Goal: Task Accomplishment & Management: Manage account settings

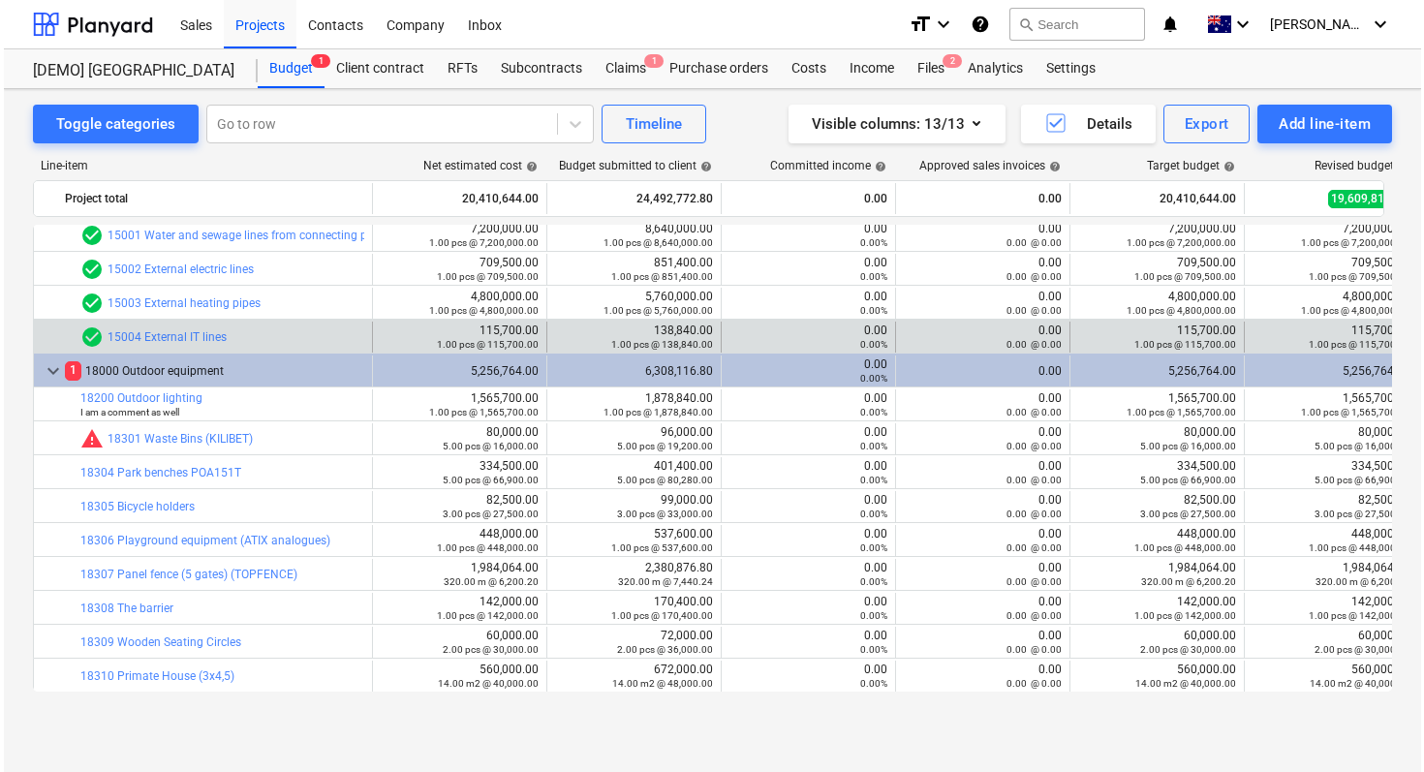
scroll to position [18, 0]
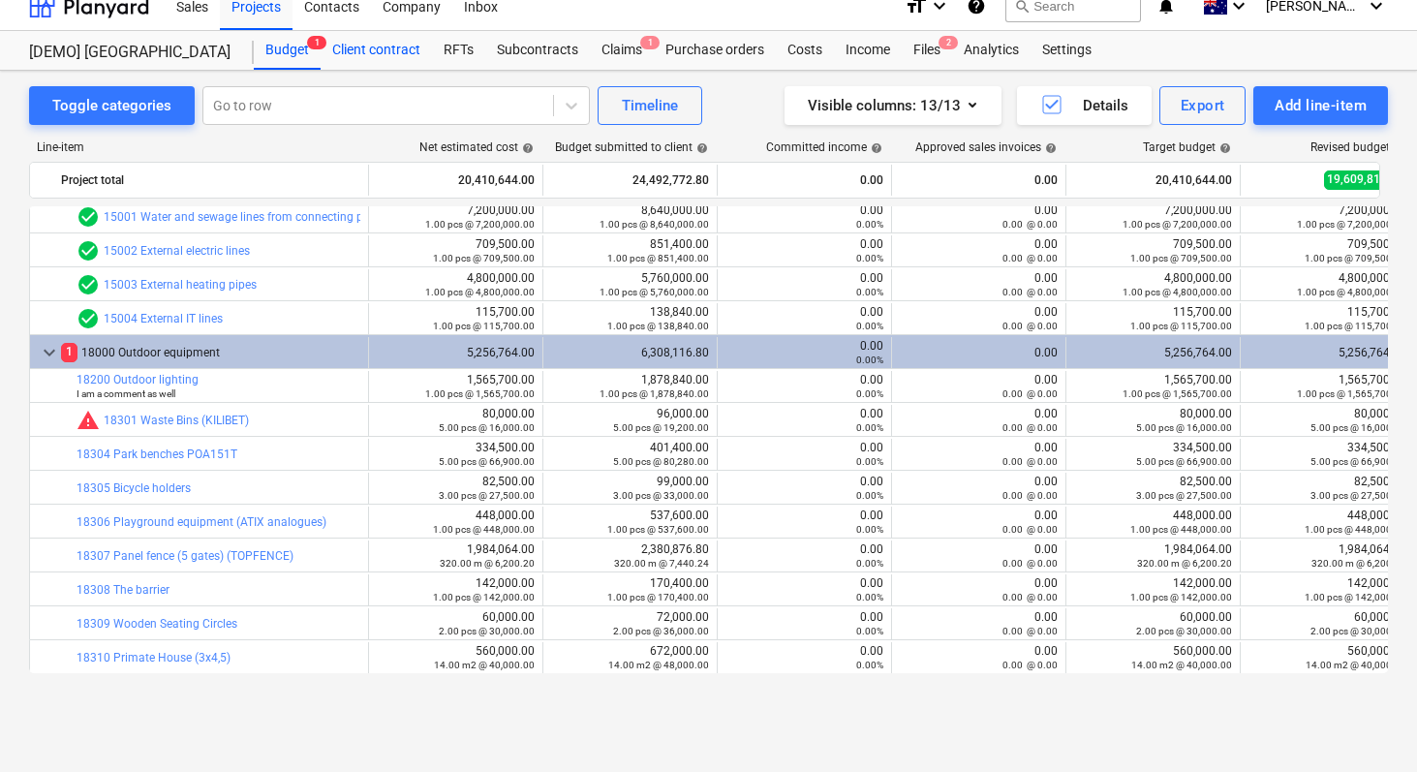
click at [363, 53] on div "Client contract" at bounding box center [376, 50] width 111 height 39
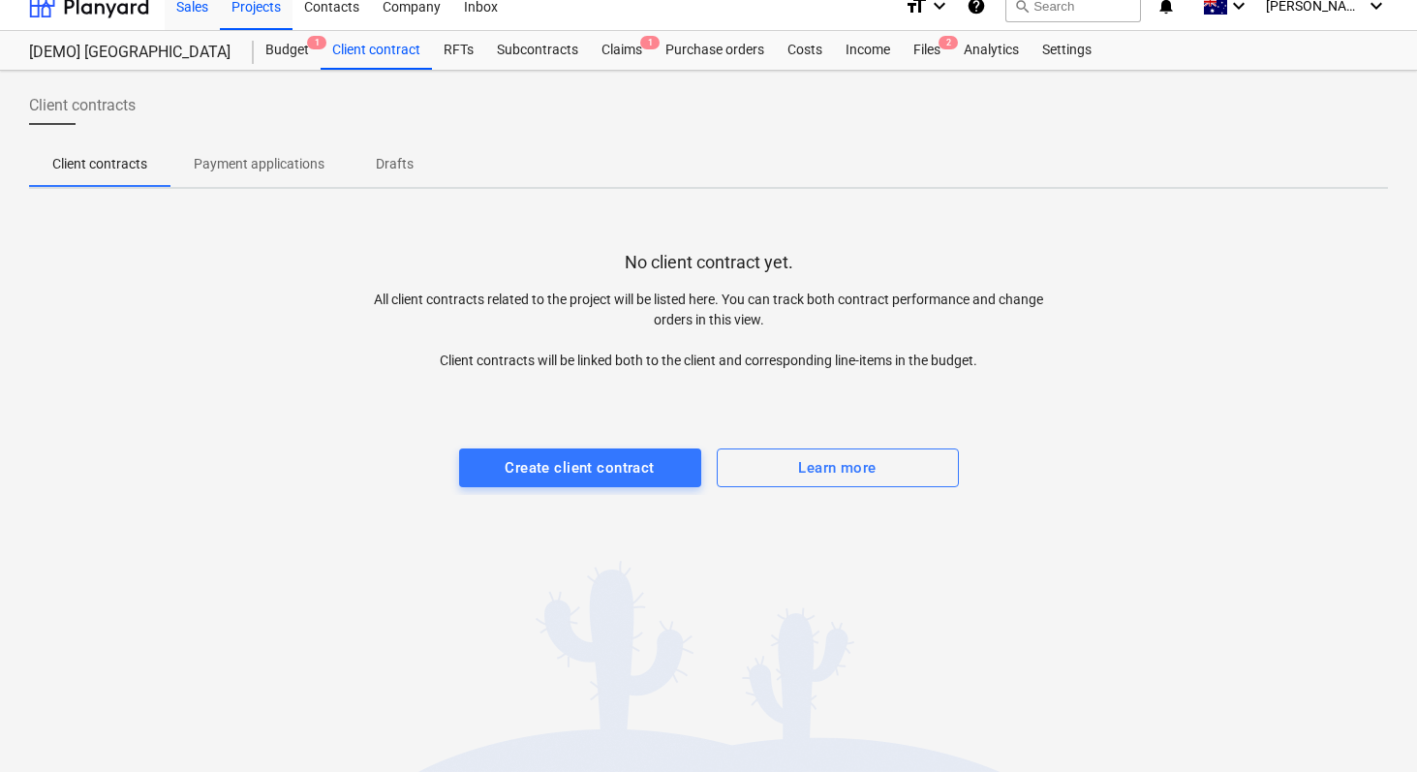
click at [214, 5] on div "Sales" at bounding box center [192, 5] width 55 height 49
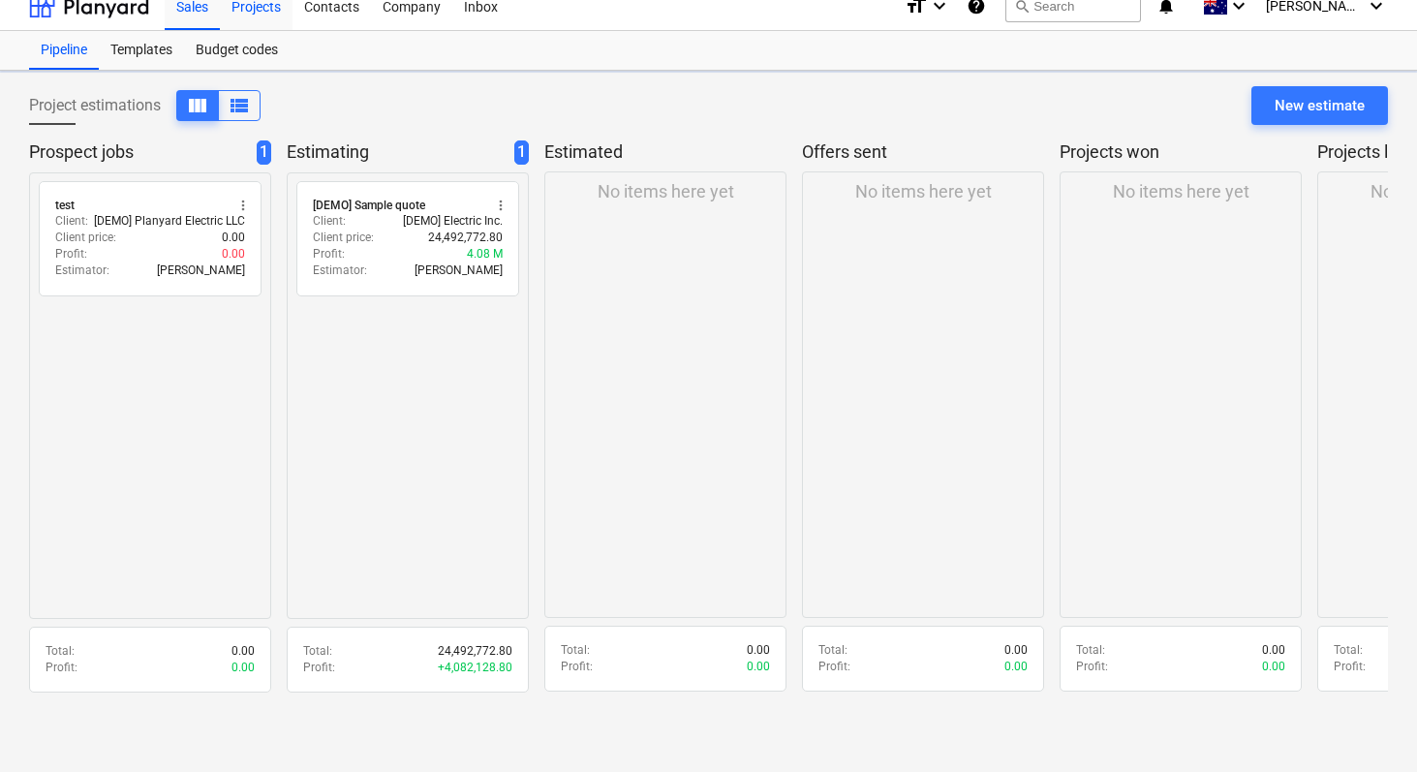
click at [264, 5] on div "Projects" at bounding box center [256, 5] width 73 height 49
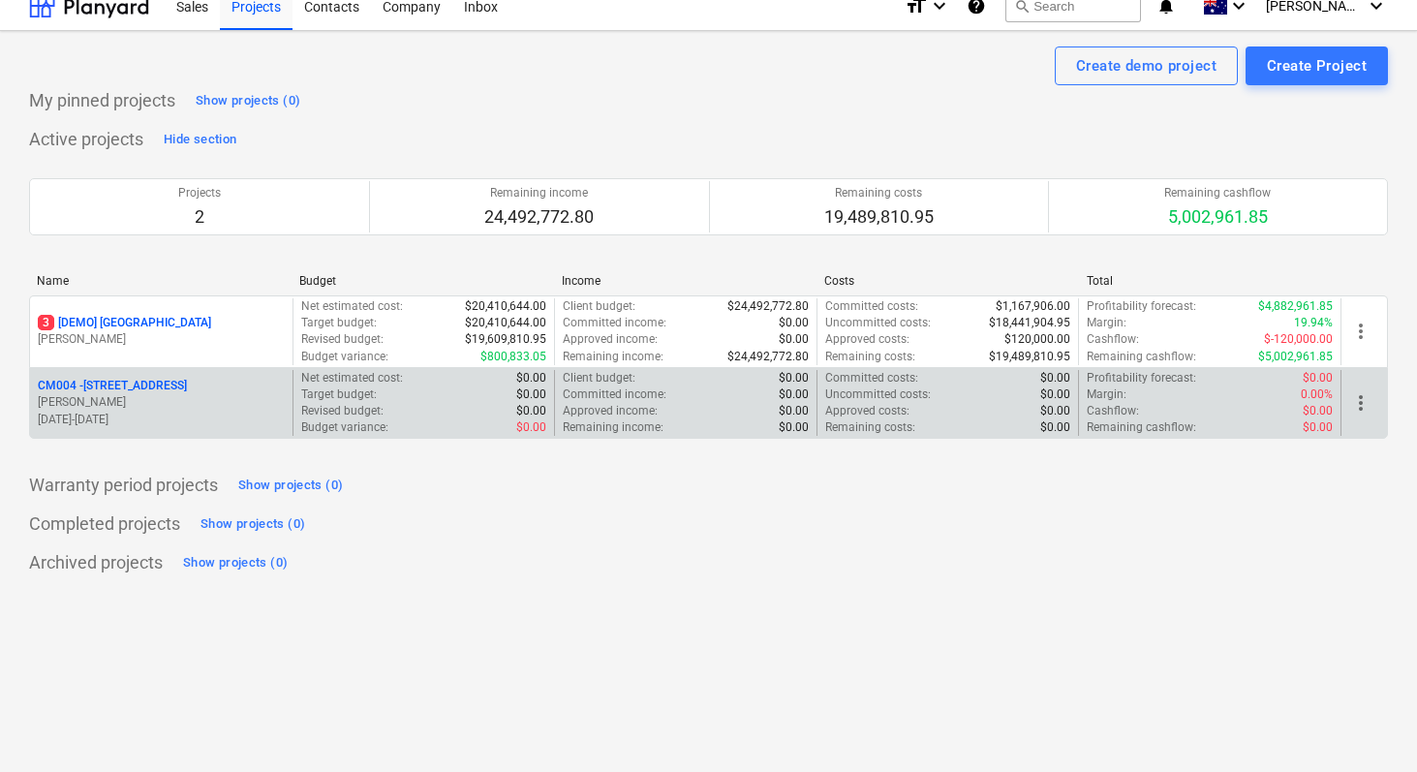
click at [173, 383] on p "CM004 - [STREET_ADDRESS]" at bounding box center [112, 386] width 149 height 16
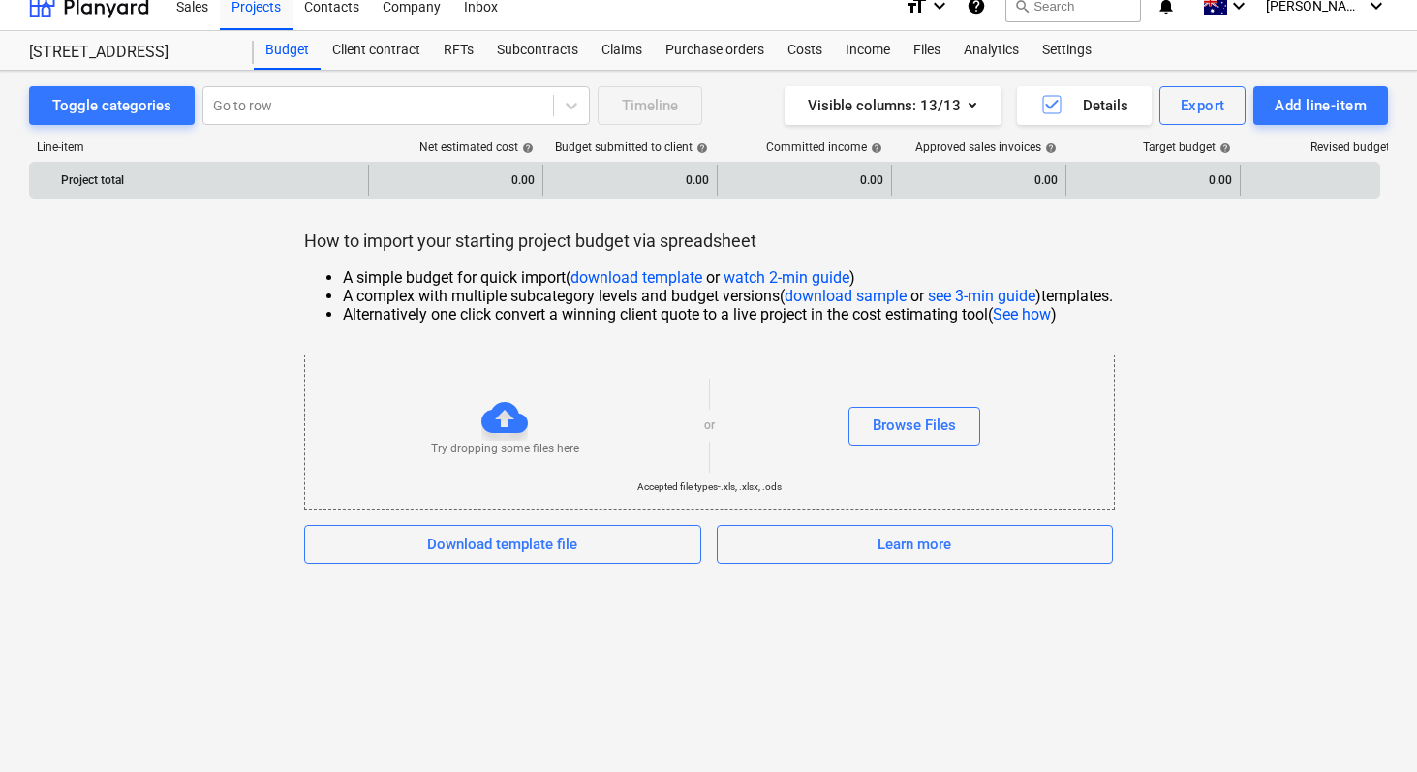
click at [290, 171] on div "Project total" at bounding box center [210, 180] width 299 height 31
click at [456, 176] on div "0.00" at bounding box center [456, 180] width 158 height 31
click at [502, 176] on div "0.00" at bounding box center [456, 180] width 158 height 31
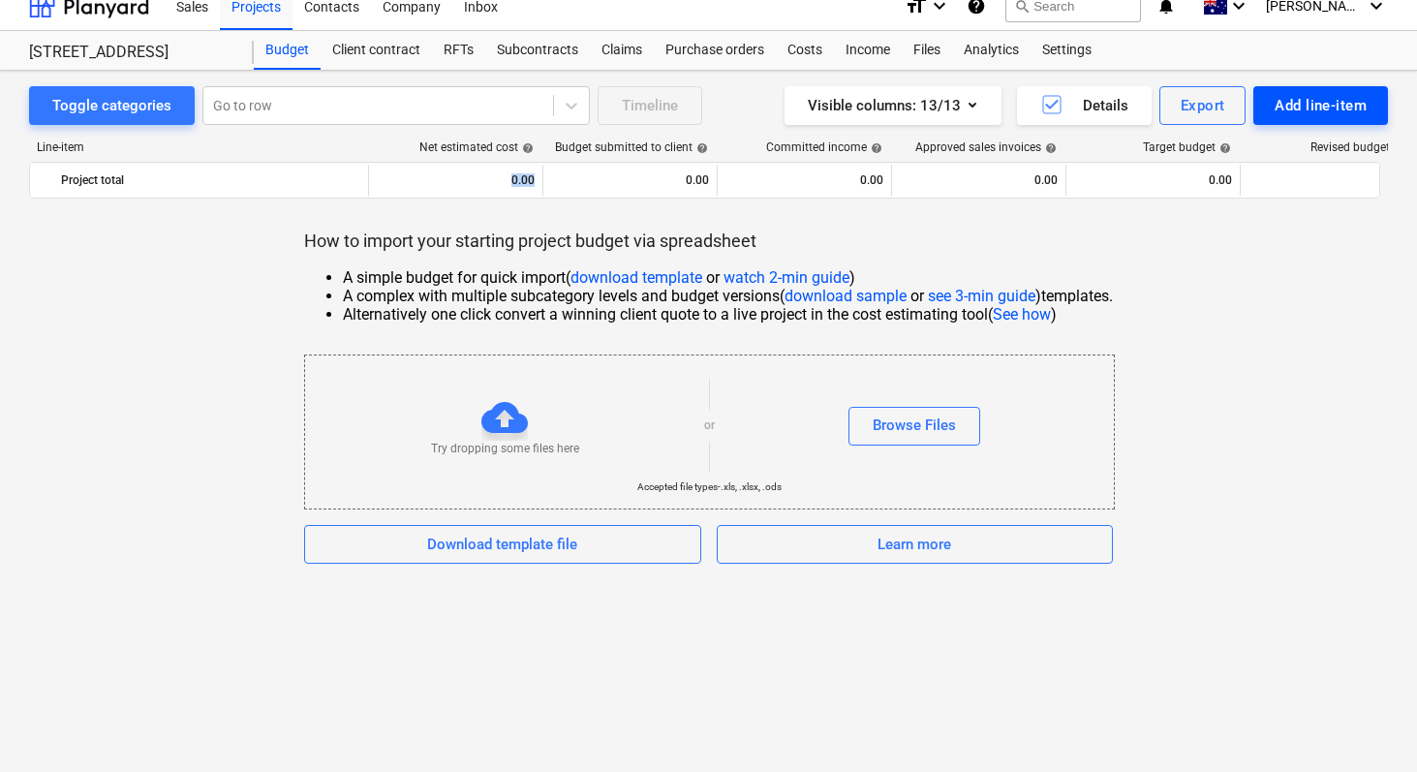
click at [1314, 123] on button "Add line-item" at bounding box center [1320, 105] width 135 height 39
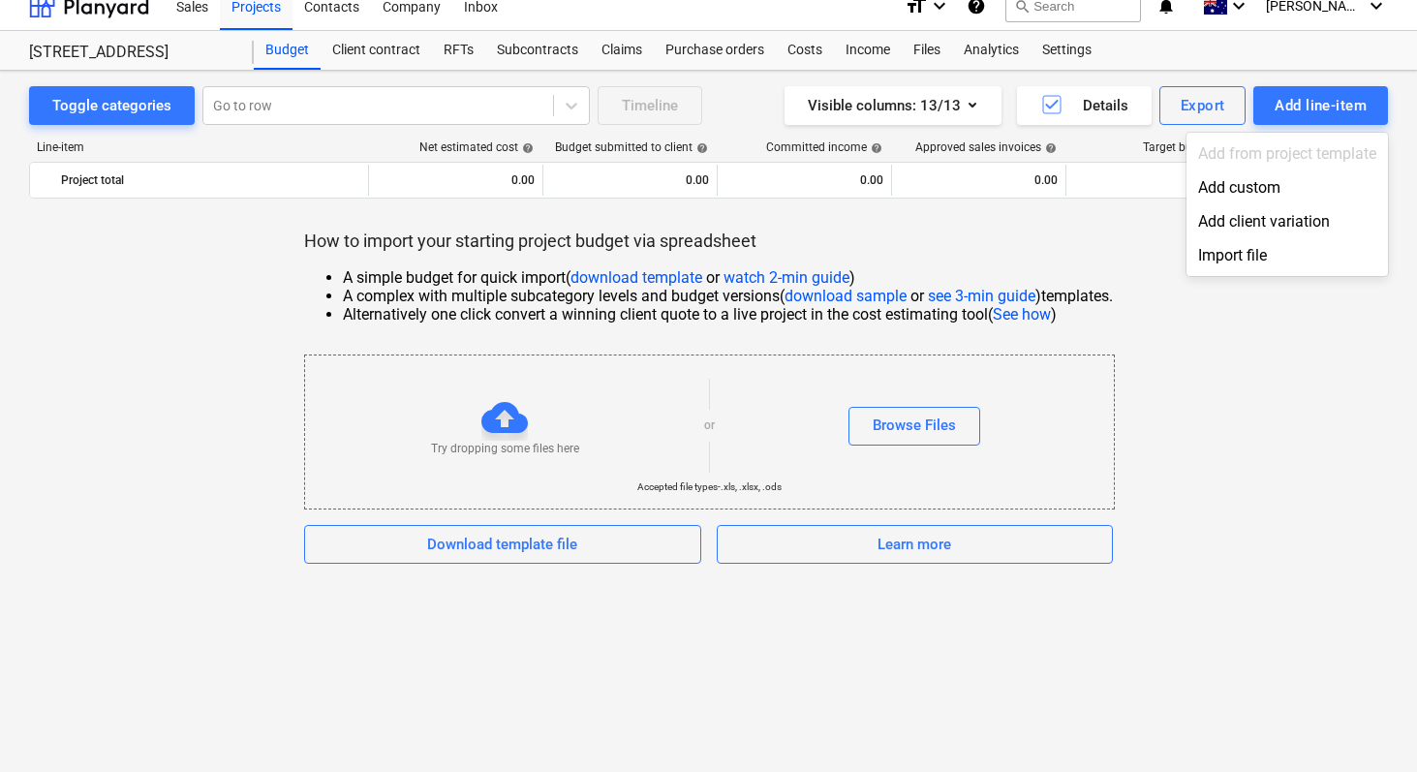
click at [1309, 108] on div at bounding box center [708, 386] width 1417 height 772
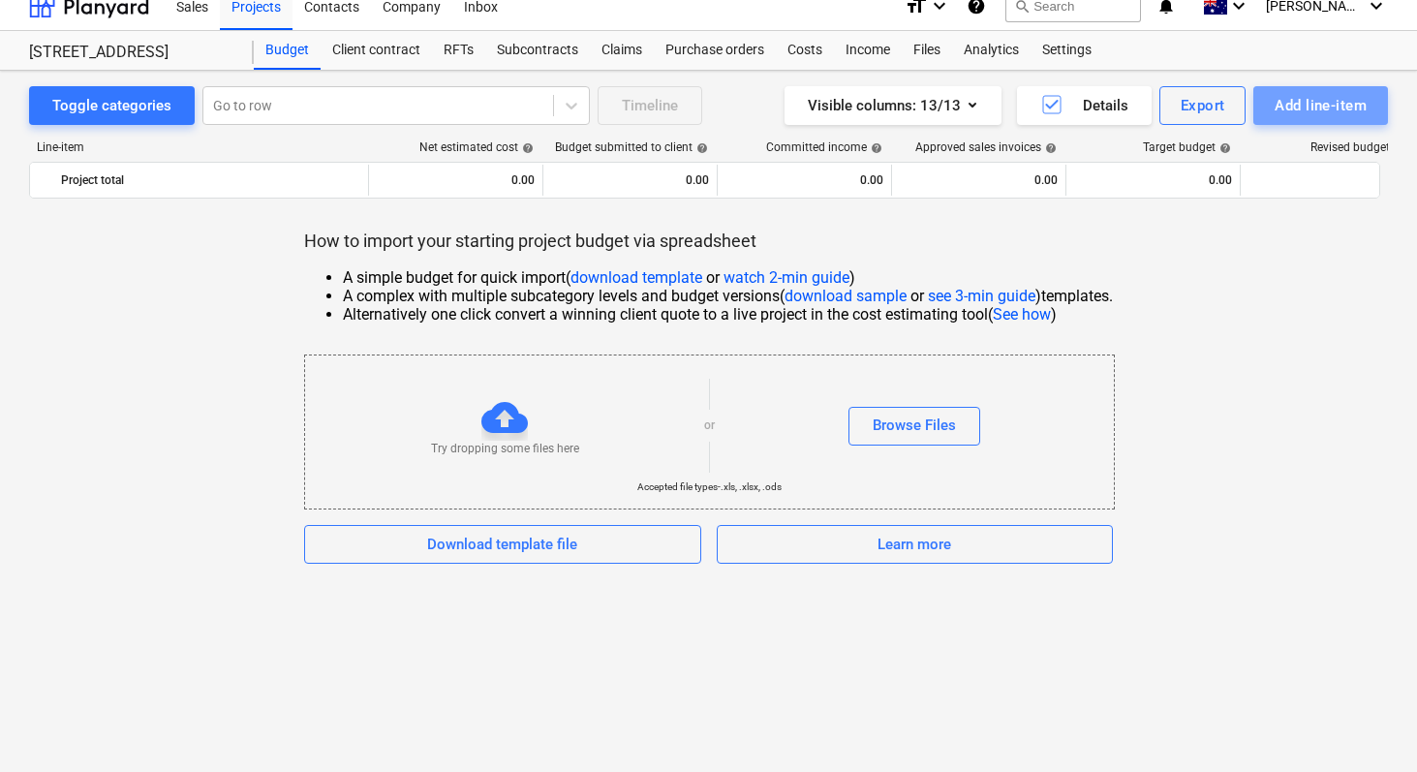
click at [1309, 108] on div "Add line-item" at bounding box center [1321, 105] width 92 height 25
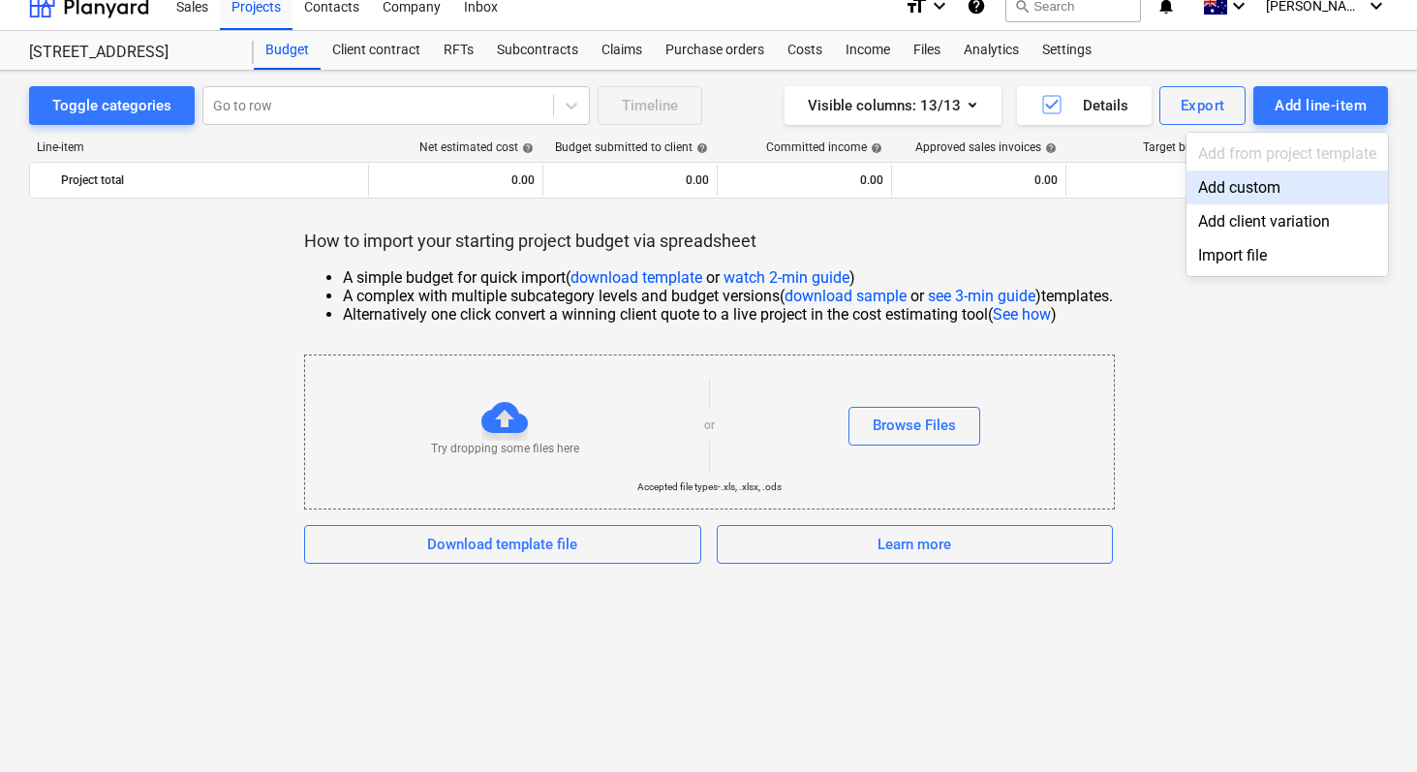
drag, startPoint x: 119, startPoint y: 225, endPoint x: 122, endPoint y: 142, distance: 82.4
click at [121, 224] on div at bounding box center [708, 386] width 1417 height 772
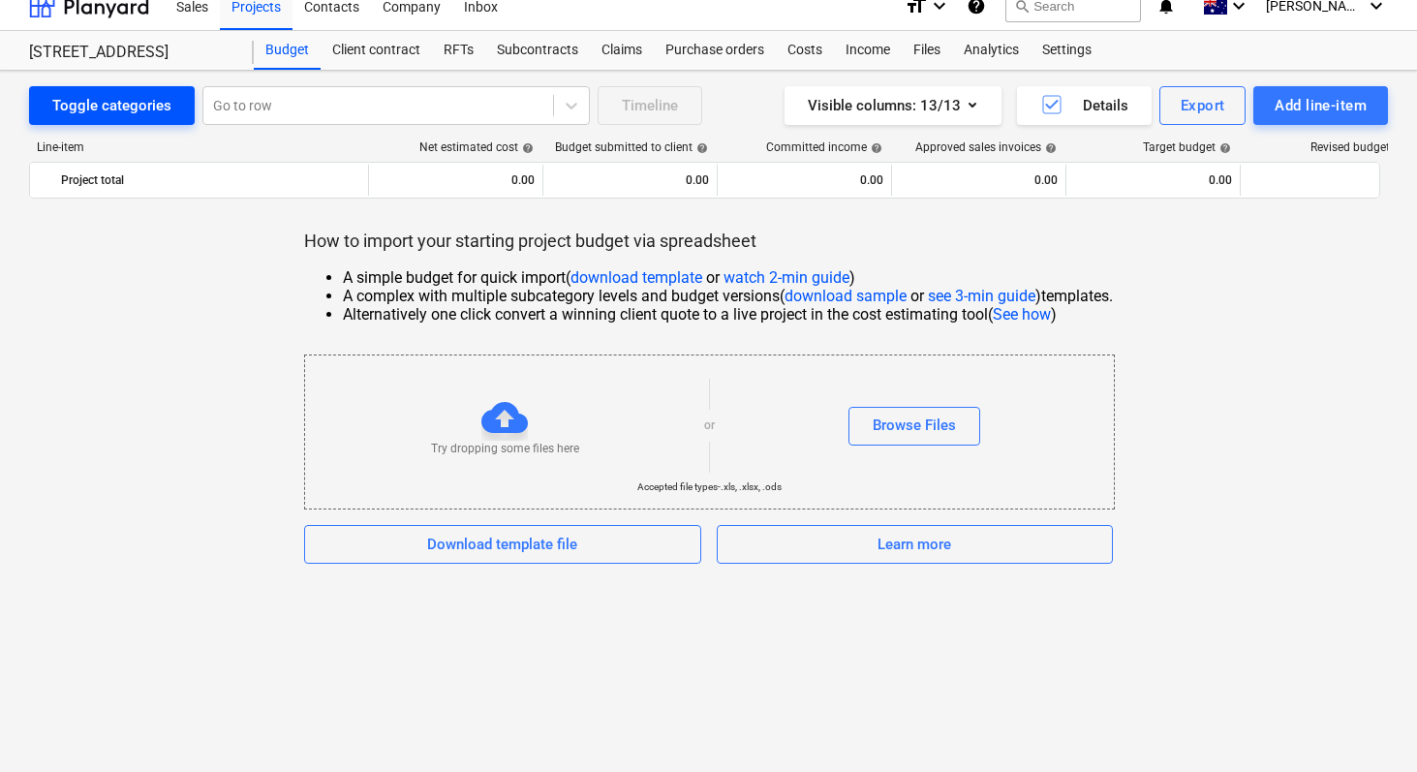
click at [120, 113] on div "Toggle categories" at bounding box center [111, 105] width 119 height 25
drag, startPoint x: 588, startPoint y: 98, endPoint x: 573, endPoint y: 101, distance: 14.8
click at [585, 100] on div "Toggle categories Go to row Timeline" at bounding box center [365, 105] width 673 height 39
click at [573, 101] on icon at bounding box center [571, 105] width 19 height 19
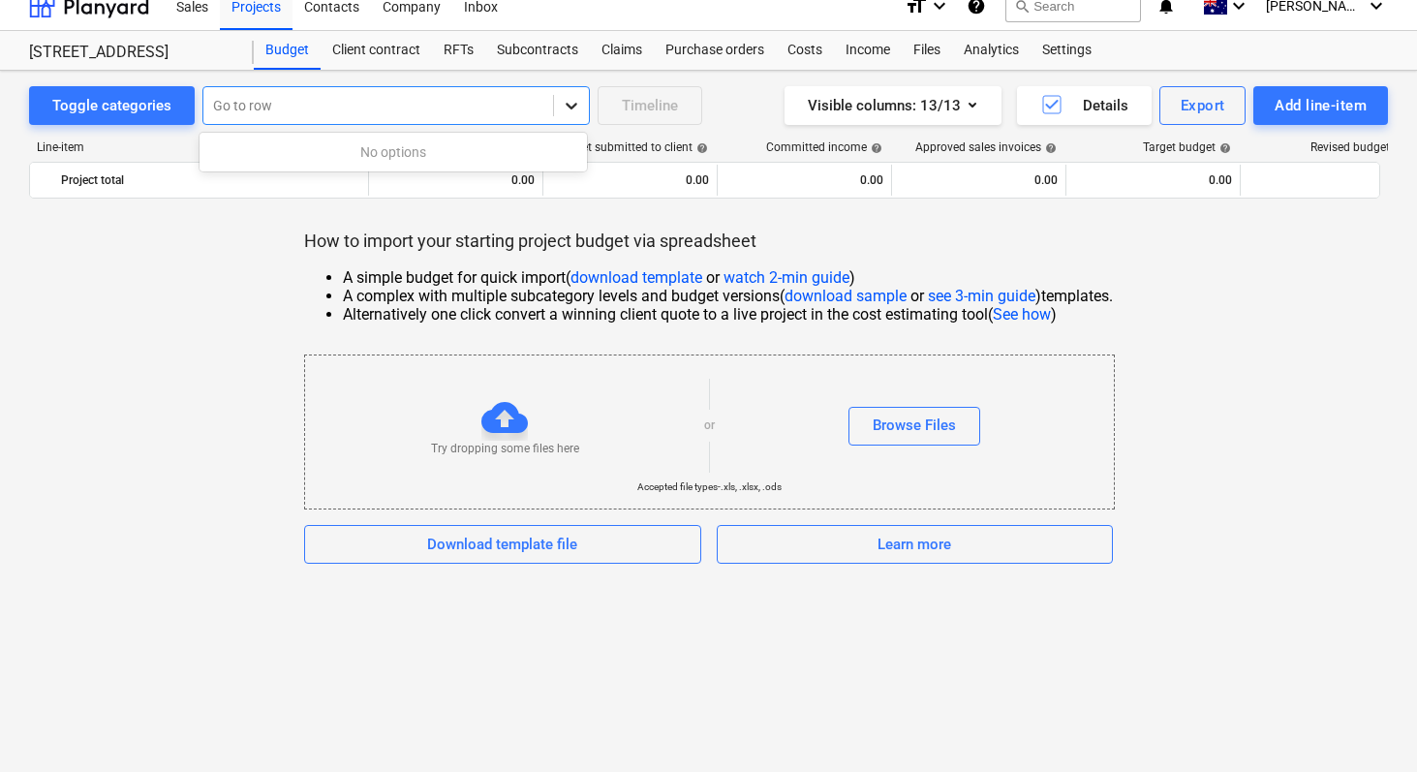
click at [567, 104] on icon at bounding box center [571, 105] width 19 height 19
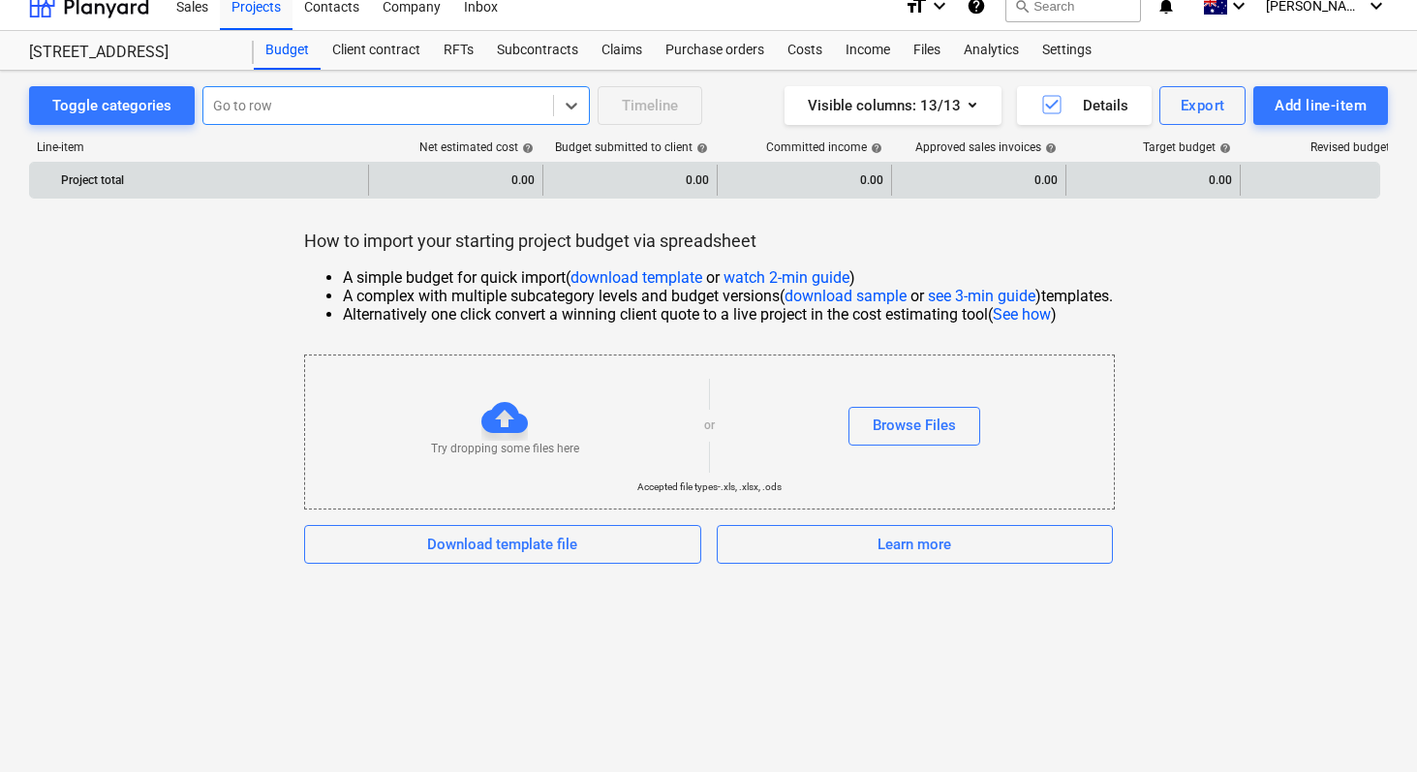
click at [217, 186] on div "Project total" at bounding box center [210, 180] width 299 height 31
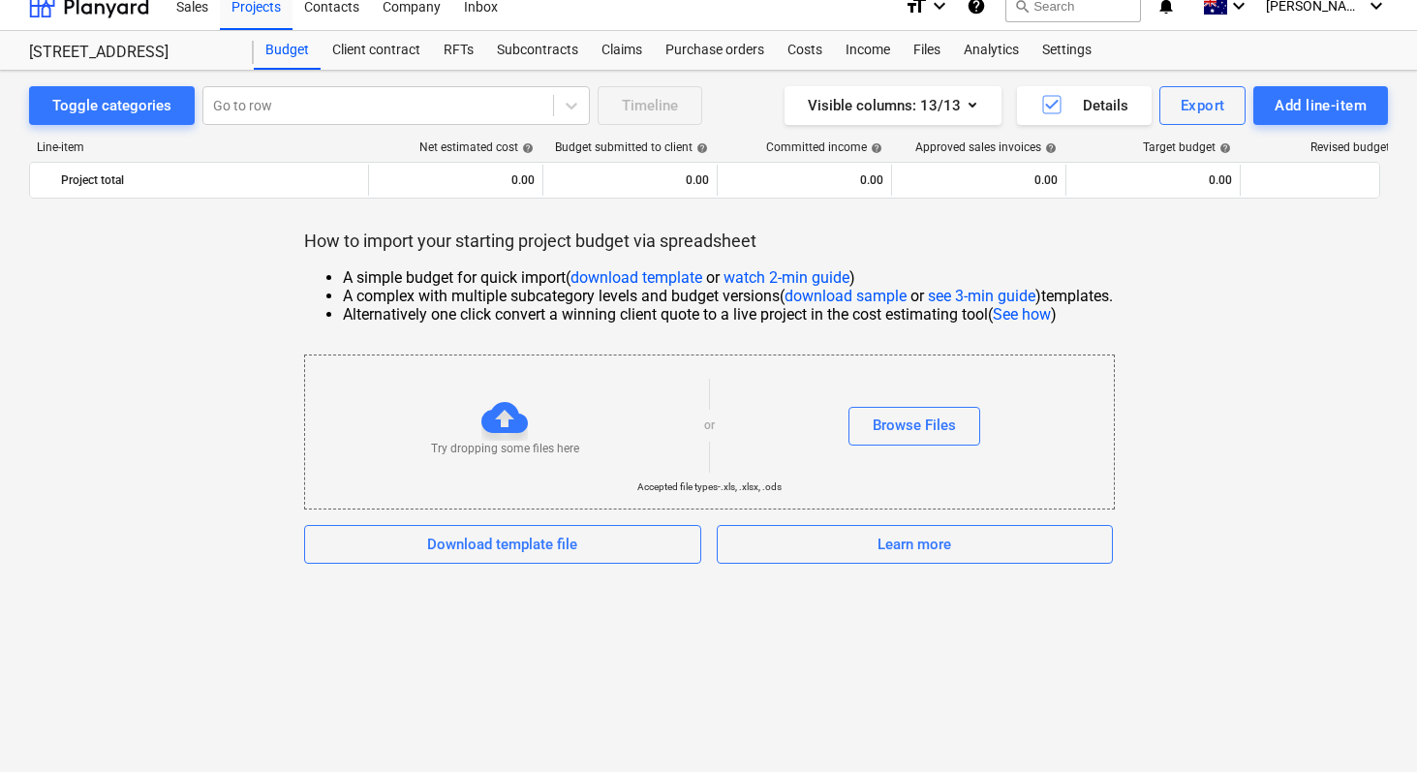
click at [392, 300] on li "A complex with multiple subcategory levels and budget versions ( download sampl…" at bounding box center [728, 296] width 770 height 18
click at [1098, 104] on div "Details" at bounding box center [1084, 105] width 88 height 25
click at [1058, 107] on icon "button" at bounding box center [1051, 104] width 23 height 23
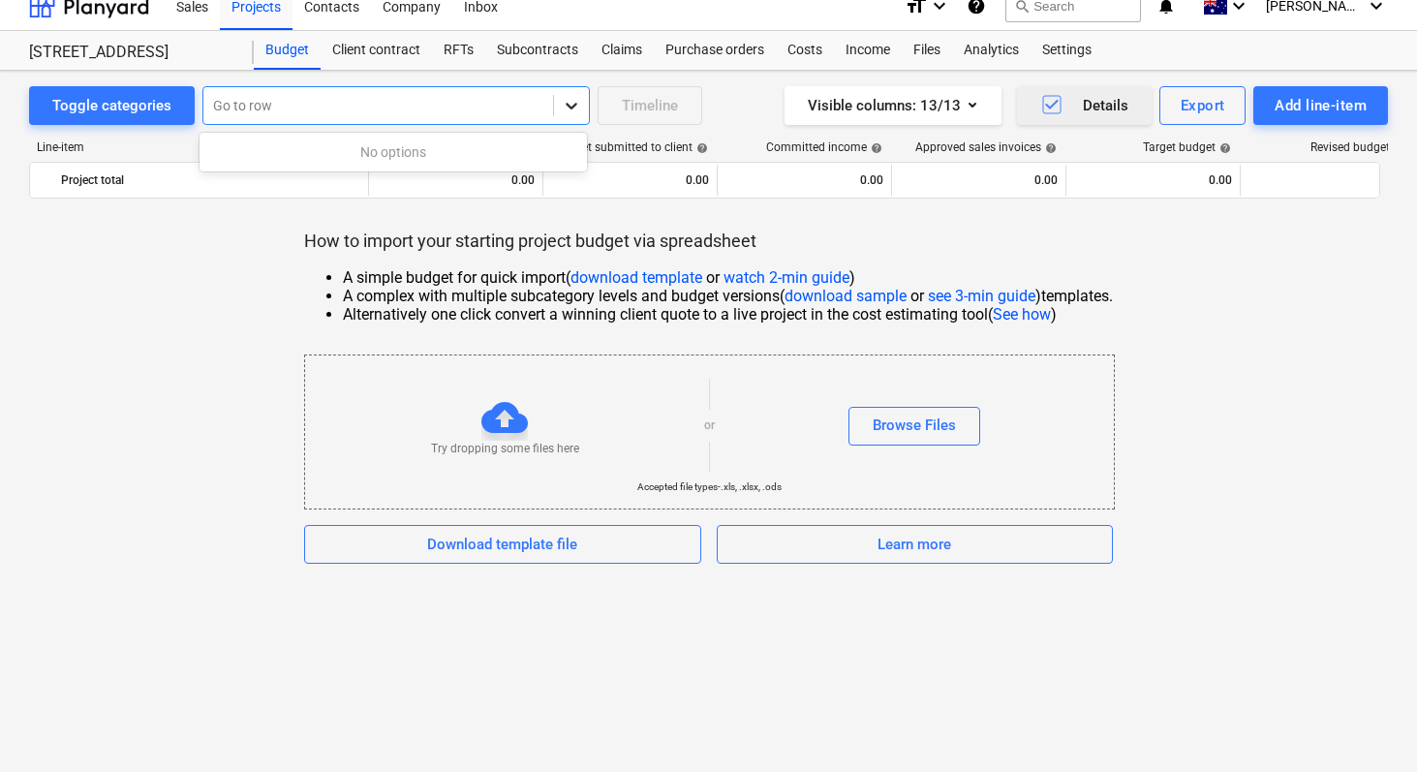
click at [572, 109] on icon at bounding box center [571, 105] width 19 height 19
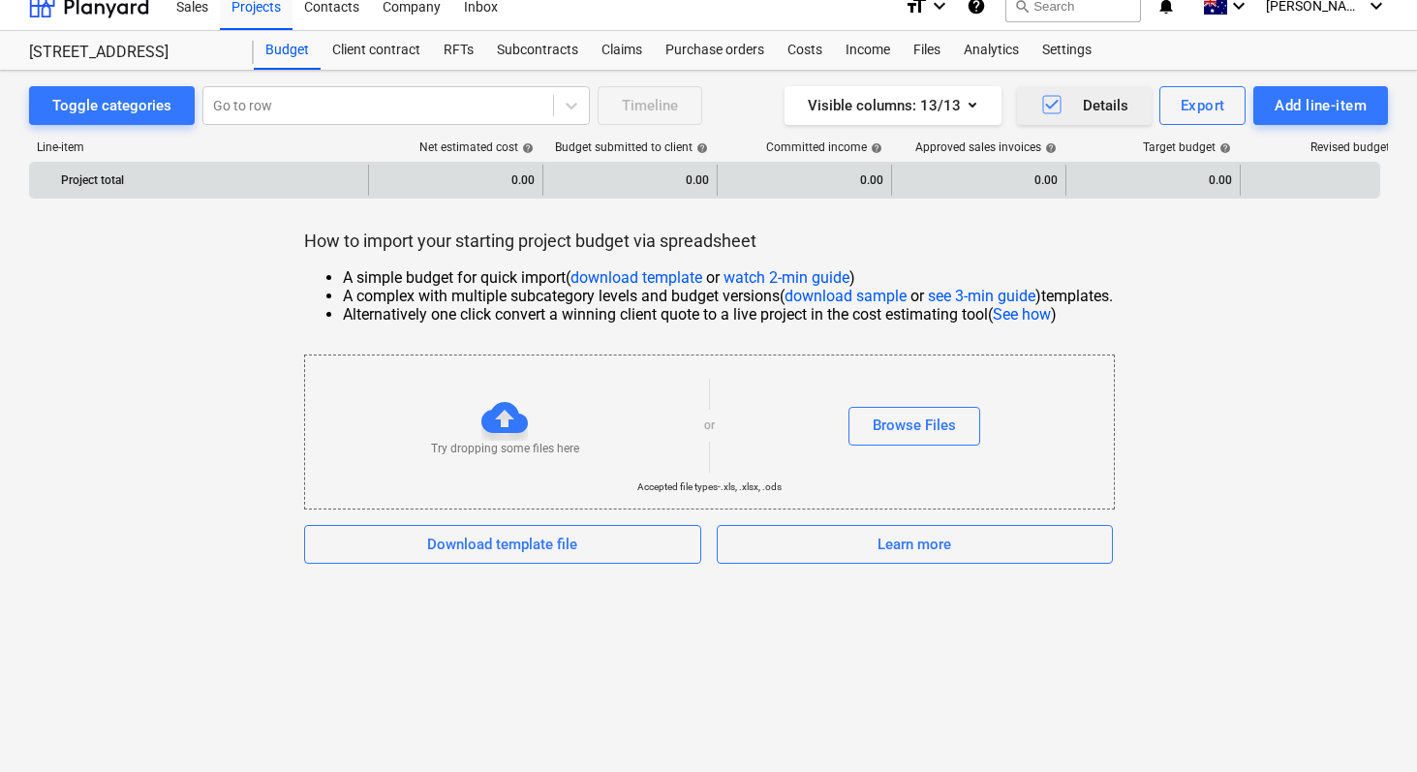
click at [195, 179] on div "Project total" at bounding box center [210, 180] width 299 height 31
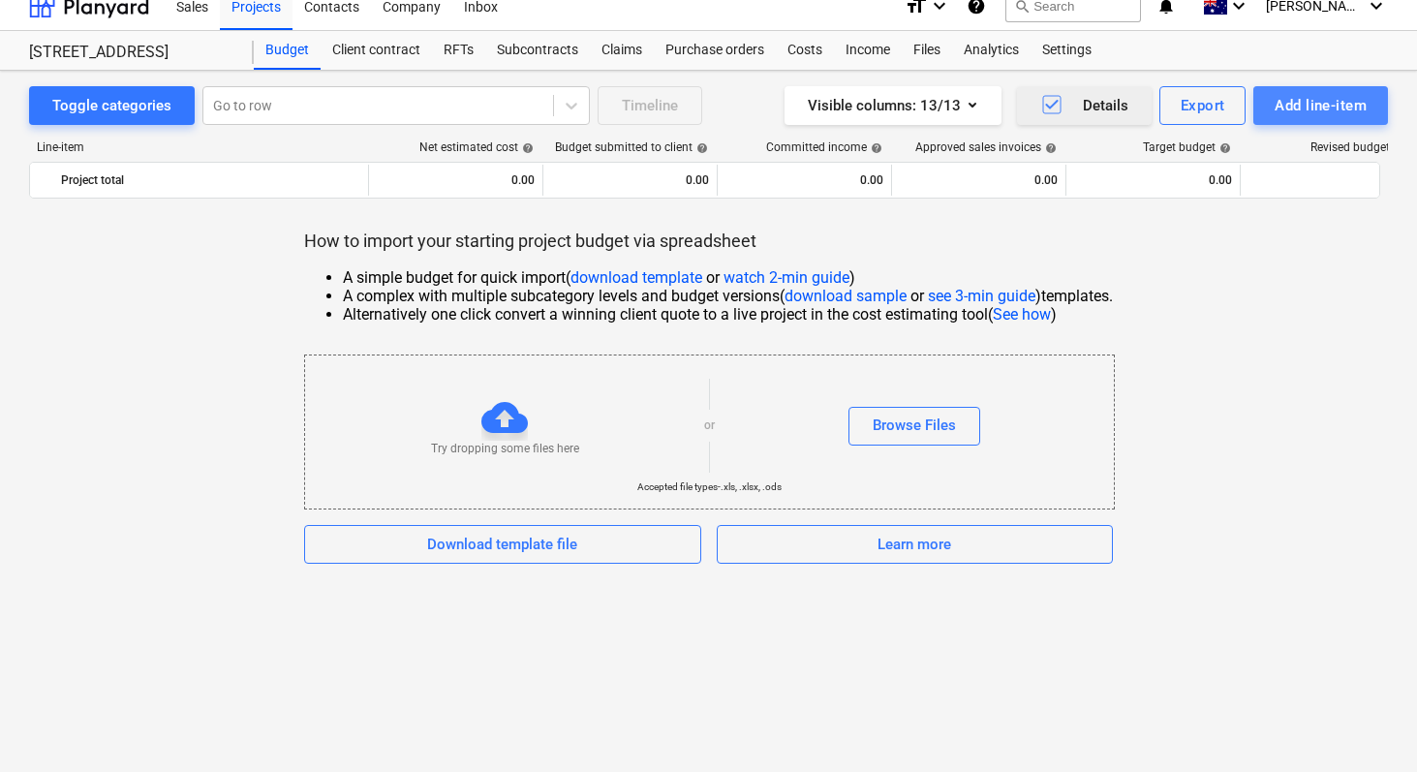
click at [1311, 109] on div "Add line-item" at bounding box center [1321, 105] width 92 height 25
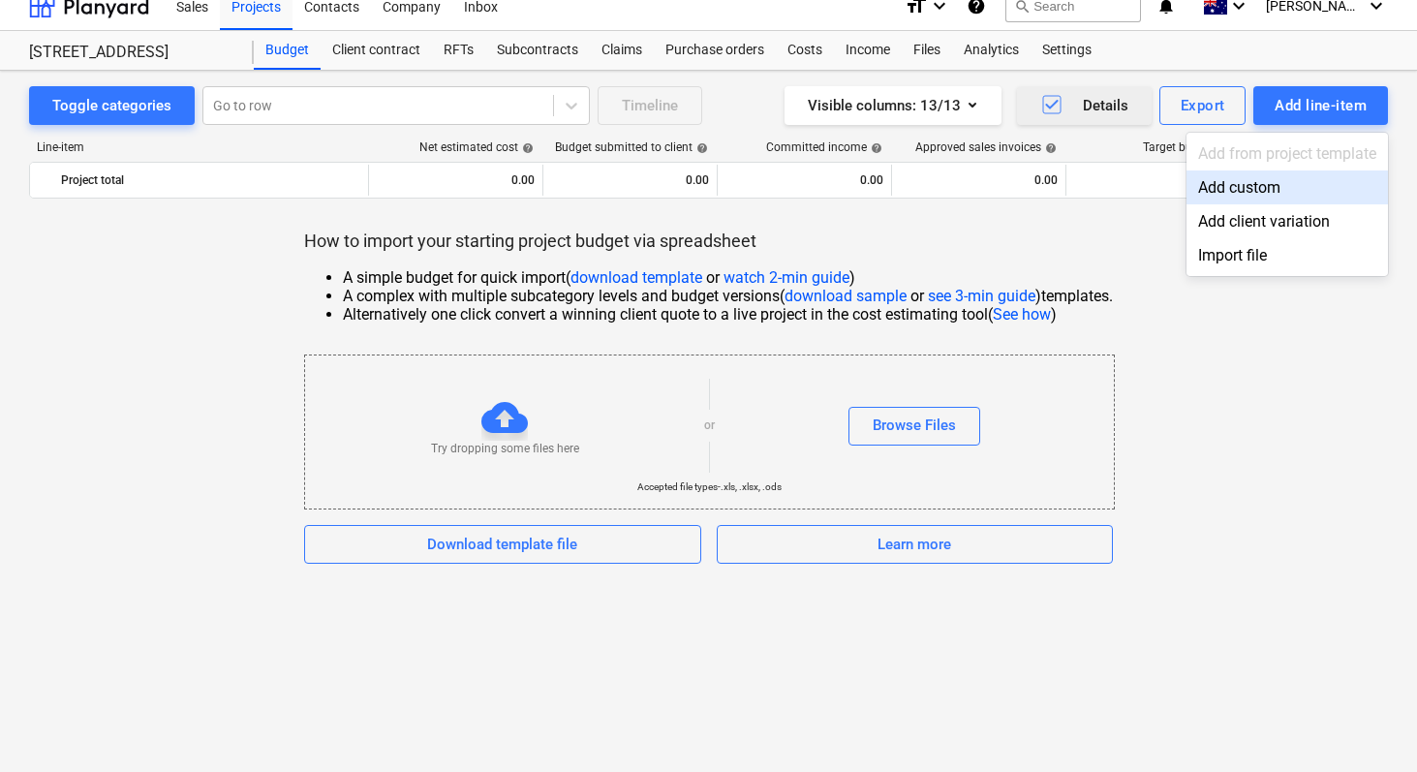
click at [1250, 188] on div "Add custom" at bounding box center [1287, 187] width 201 height 34
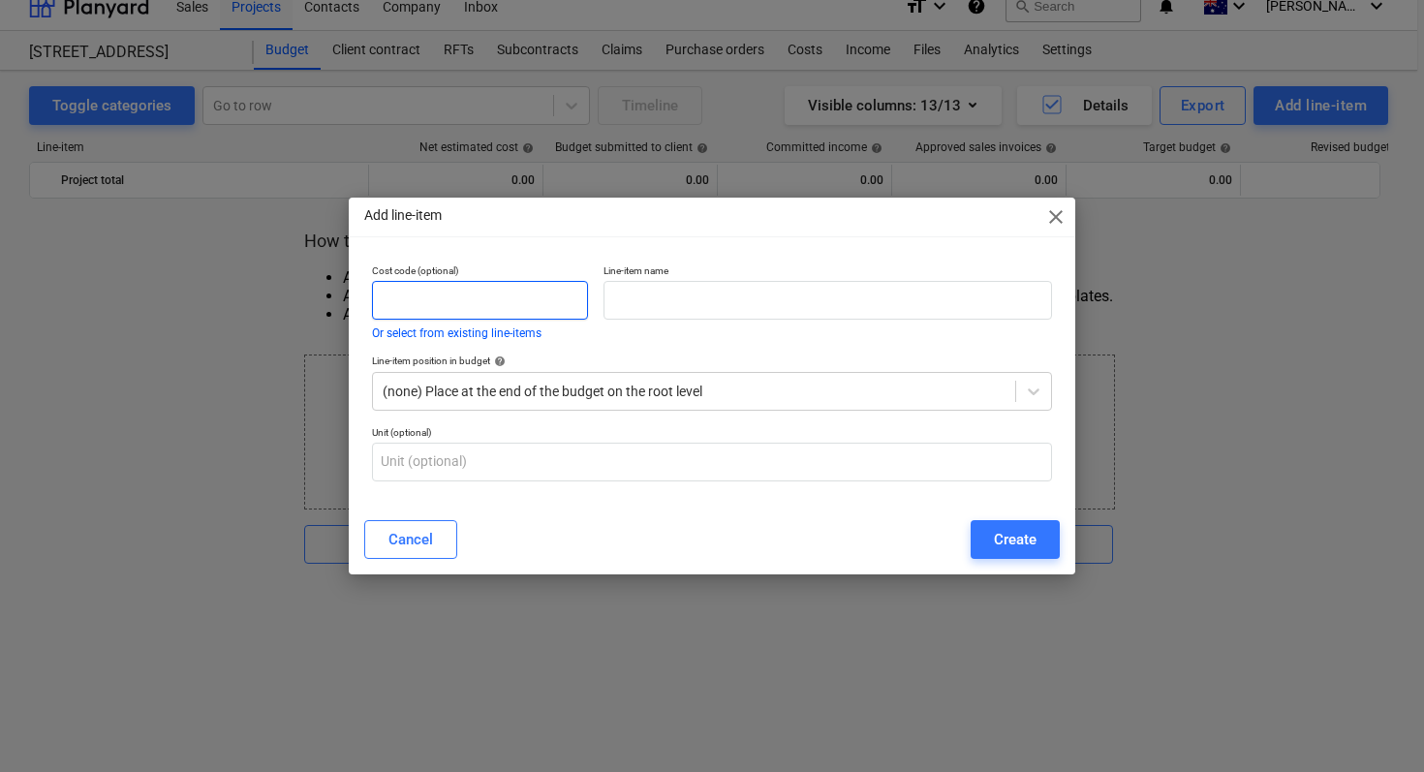
click at [413, 297] on input "text" at bounding box center [480, 300] width 216 height 39
type input "1"
click at [751, 318] on input "text" at bounding box center [827, 300] width 448 height 39
type input "Preliminiaries"
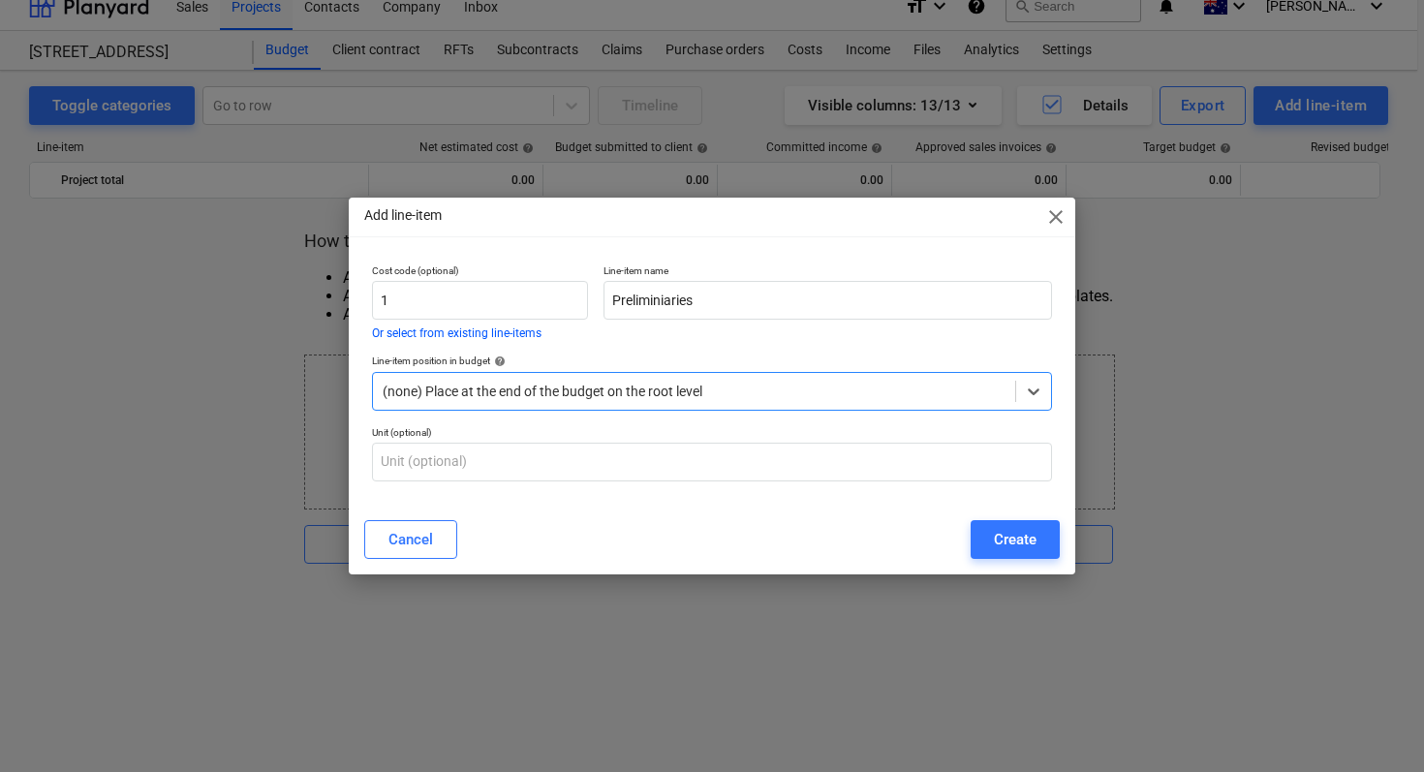
click at [787, 379] on div "(none) Place at the end of the budget on the root level" at bounding box center [694, 391] width 642 height 27
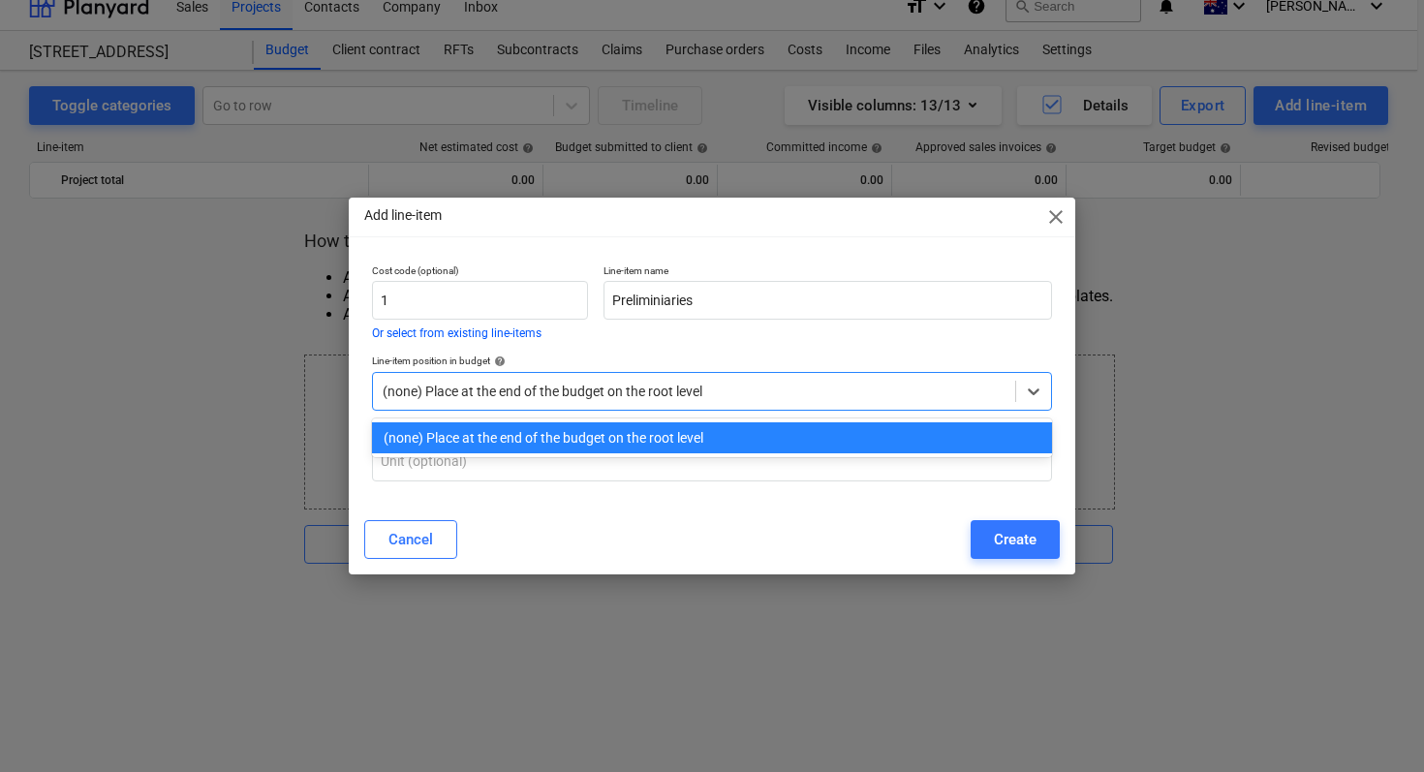
click at [787, 379] on div "(none) Place at the end of the budget on the root level" at bounding box center [694, 391] width 642 height 27
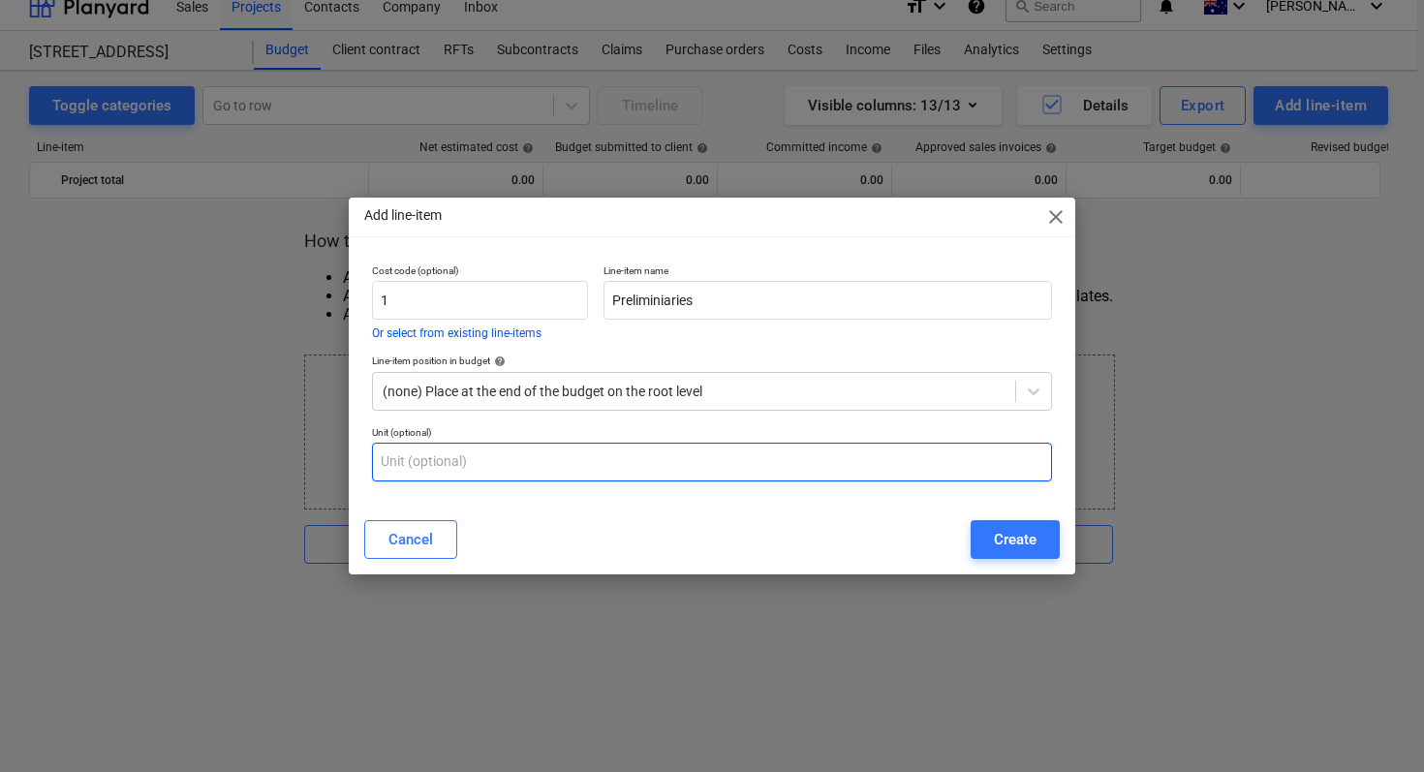
click at [738, 449] on input "text" at bounding box center [712, 462] width 680 height 39
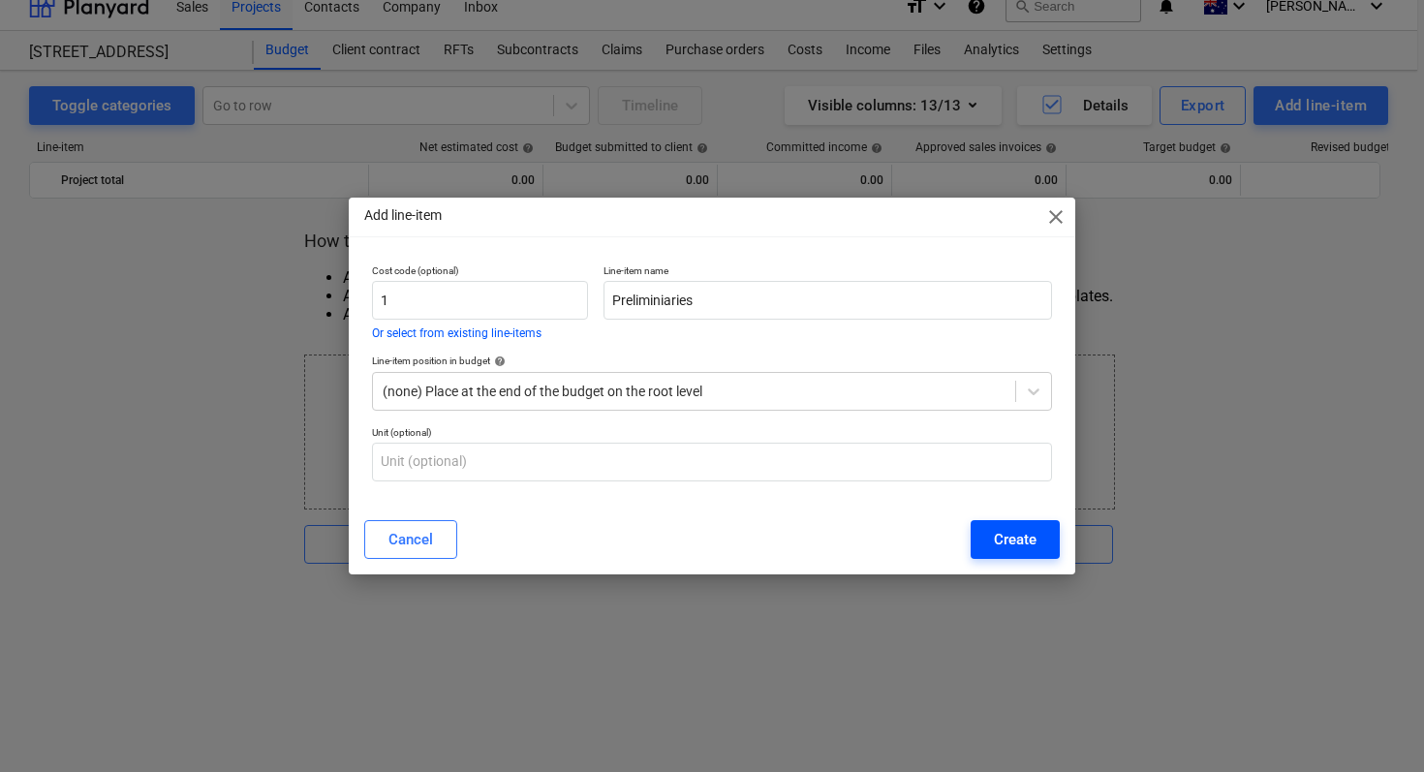
click at [1017, 546] on div "Create" at bounding box center [1015, 539] width 43 height 25
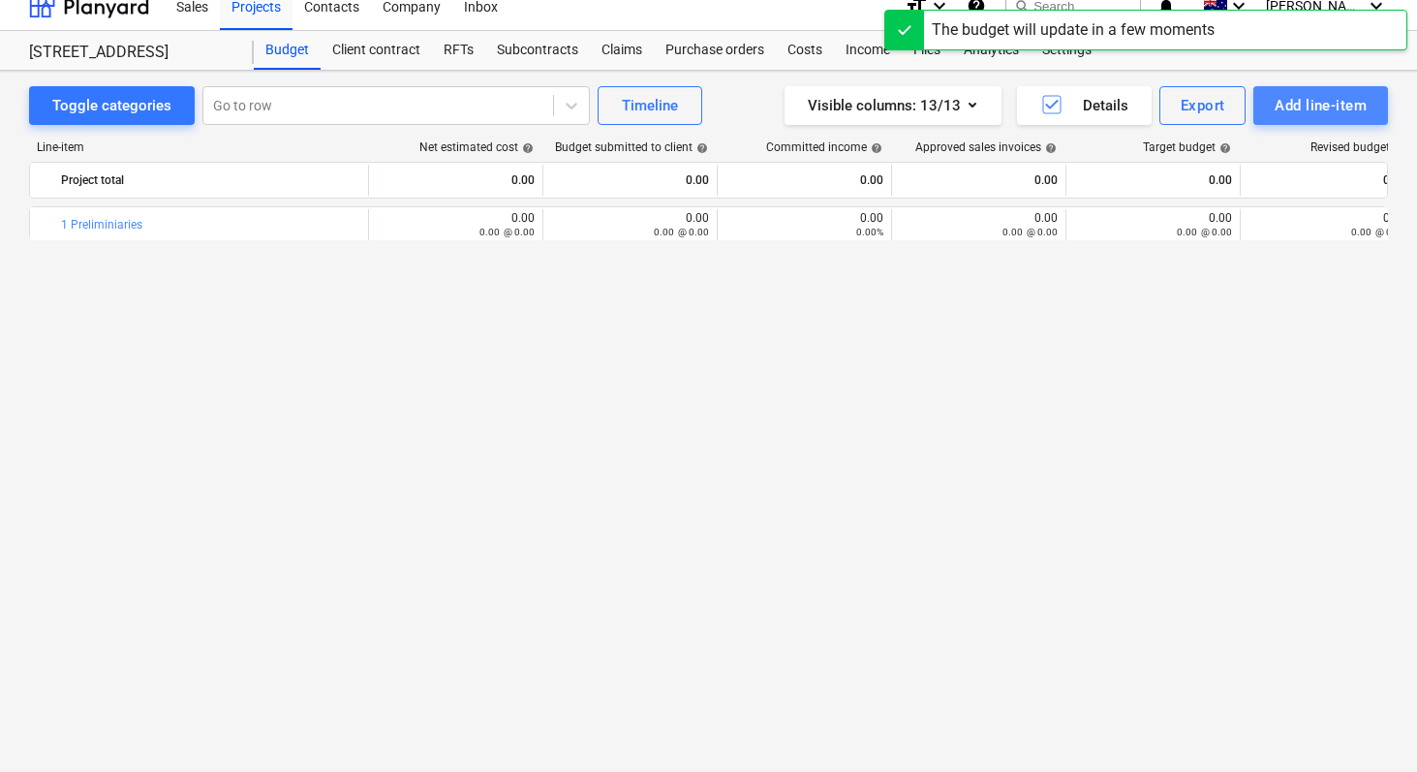
click at [1314, 101] on div "Add line-item" at bounding box center [1321, 105] width 92 height 25
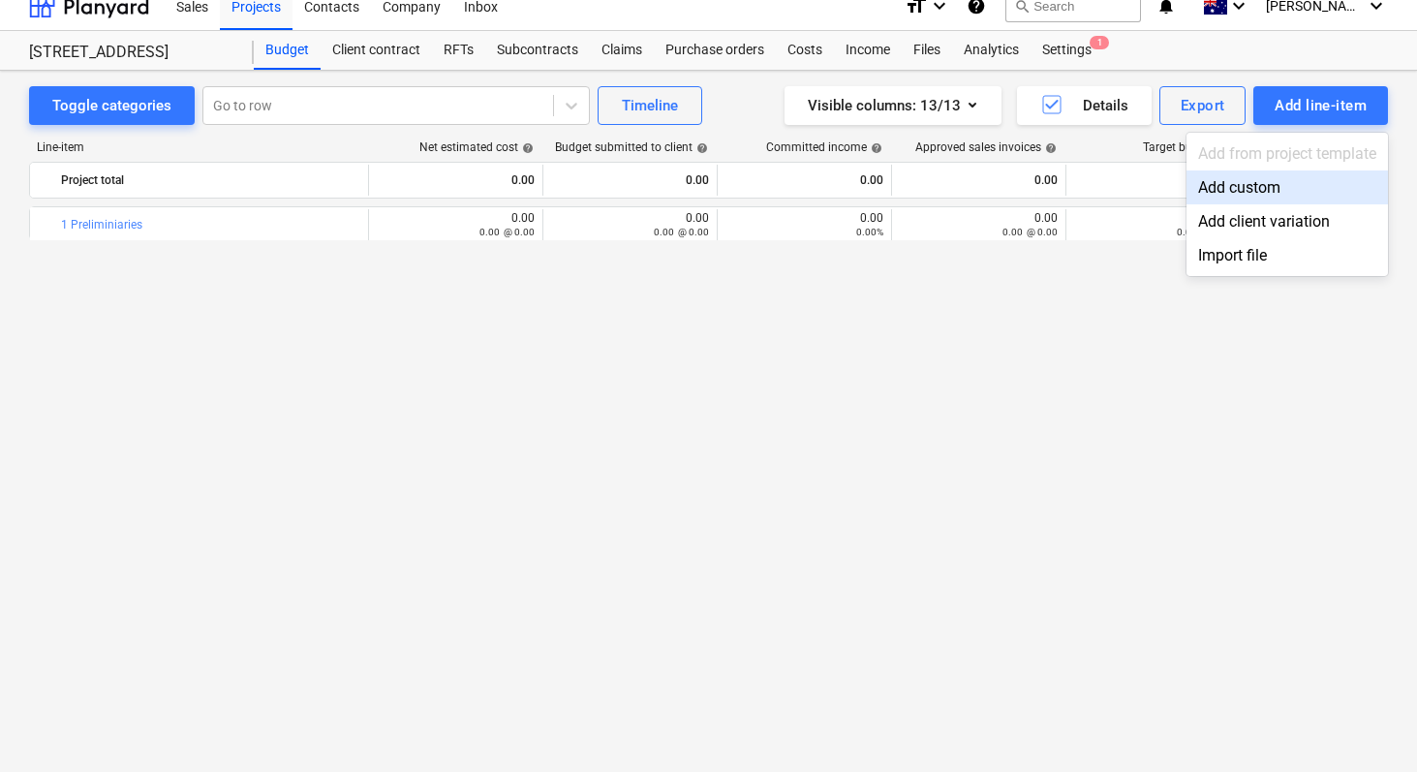
click at [1262, 181] on div "Add custom" at bounding box center [1287, 187] width 201 height 34
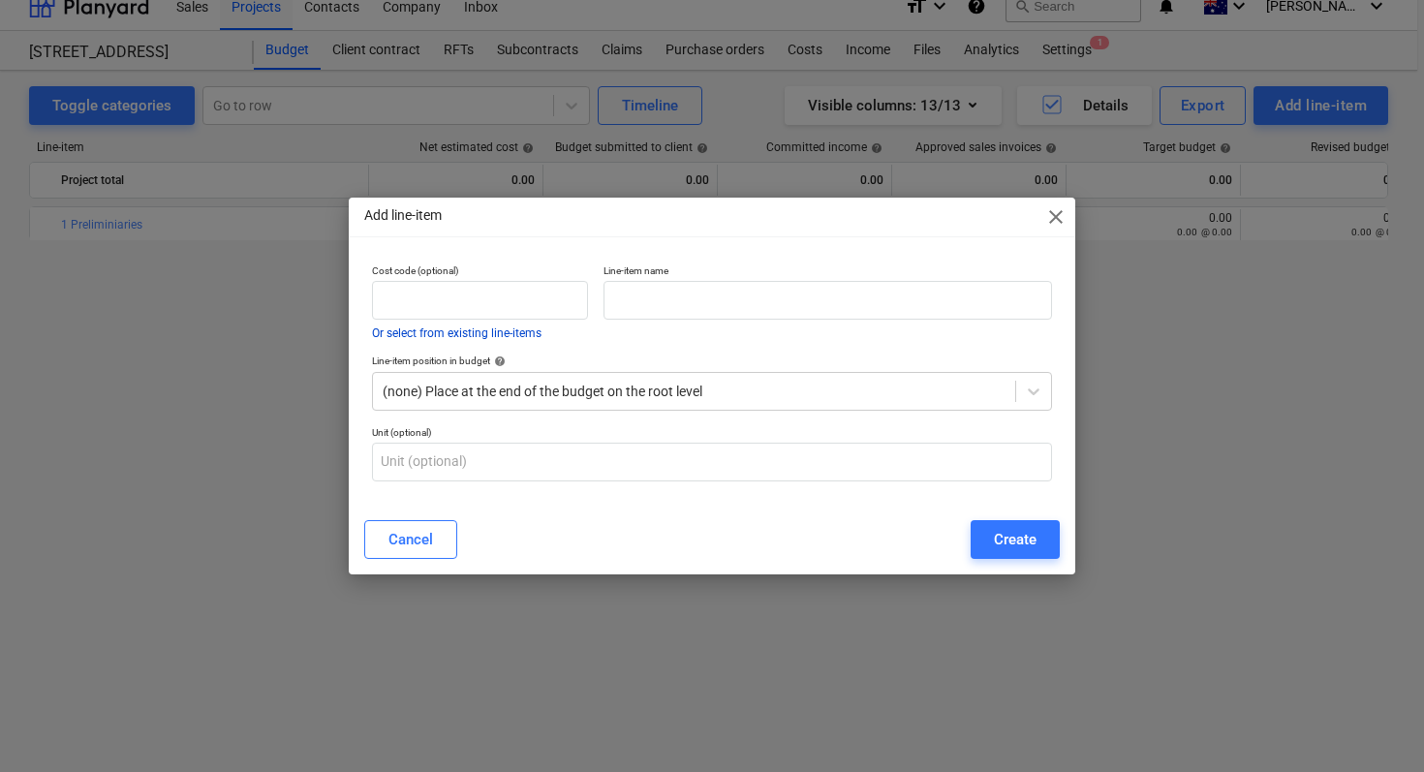
click at [428, 337] on button "Or select from existing line-items" at bounding box center [457, 333] width 170 height 12
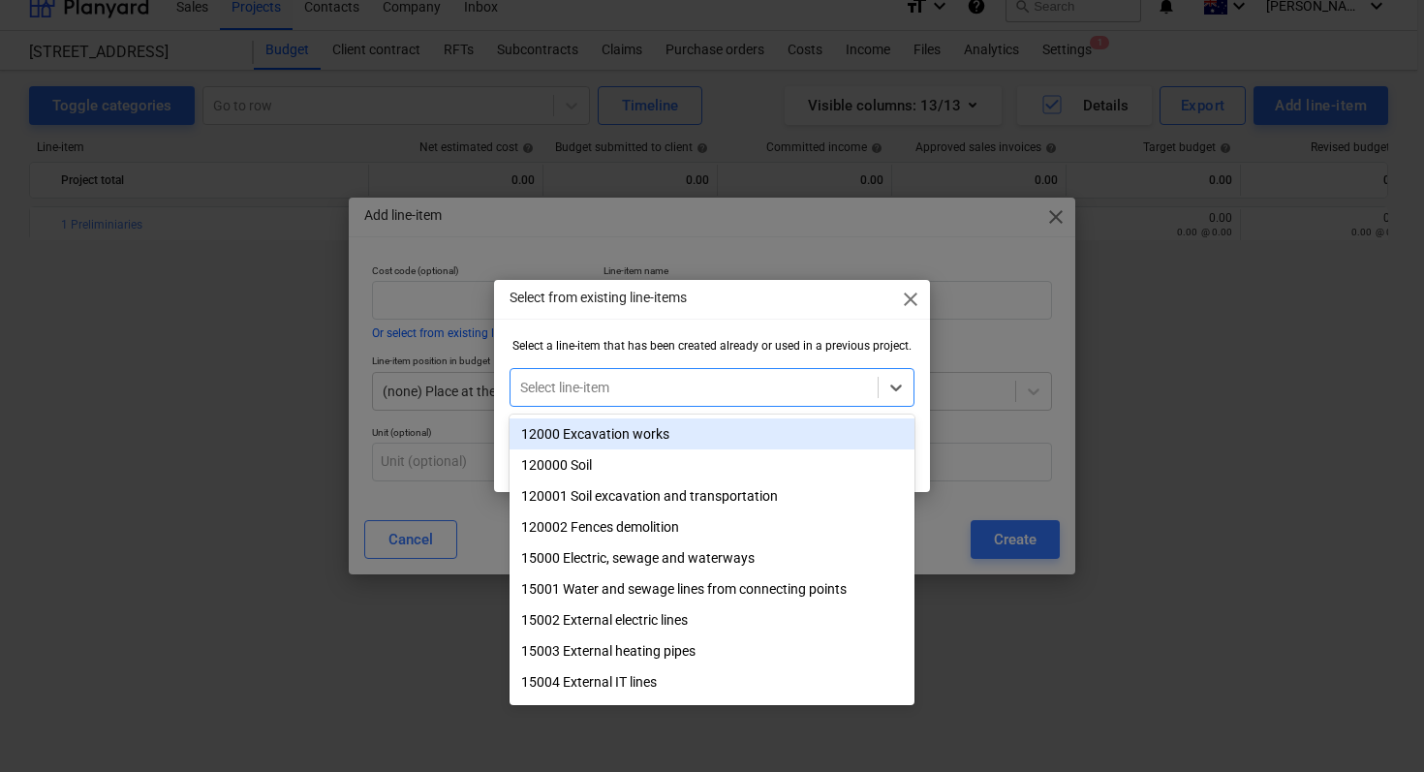
click at [673, 379] on div at bounding box center [694, 387] width 348 height 19
click at [605, 435] on div "12000 Excavation works" at bounding box center [711, 433] width 405 height 31
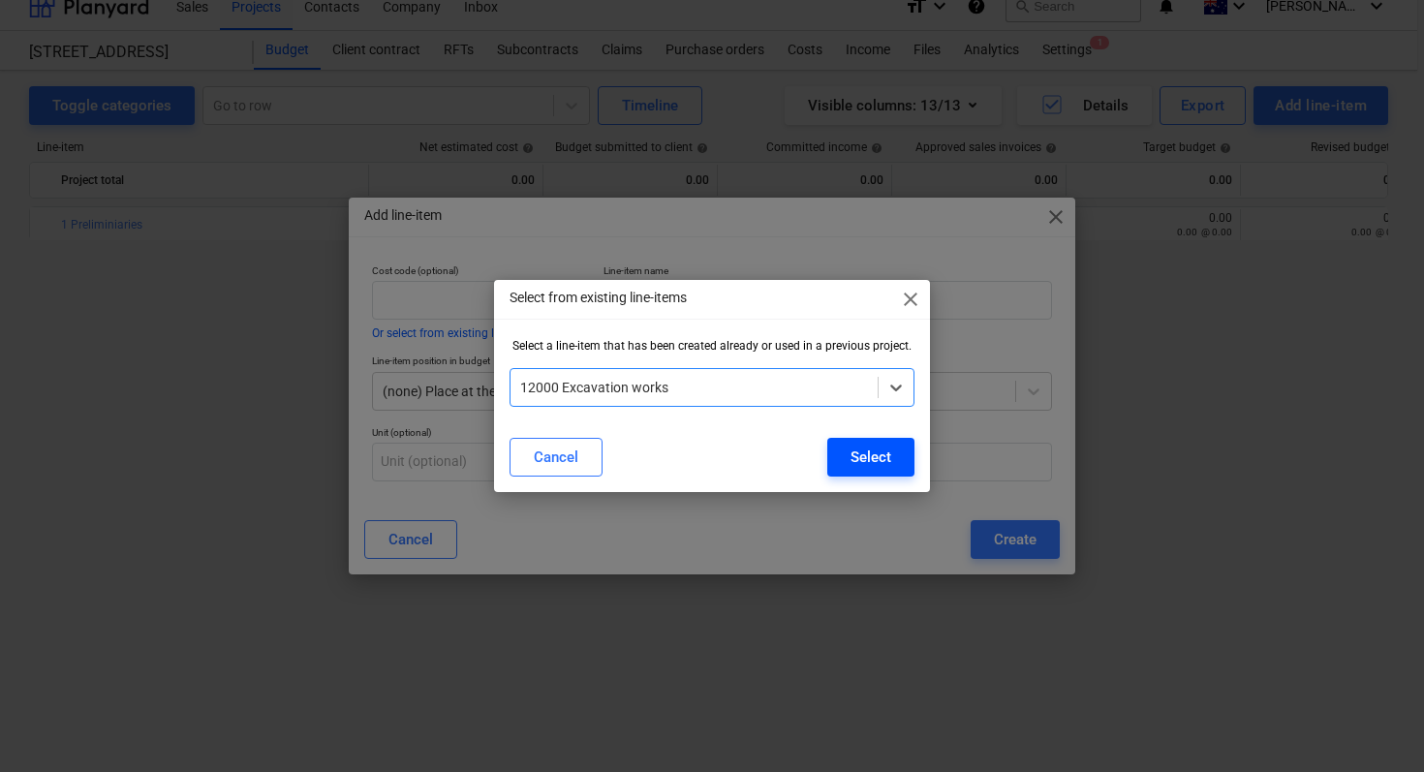
click at [872, 456] on div "Select" at bounding box center [870, 457] width 41 height 25
type input "12000"
type input "Excavation works"
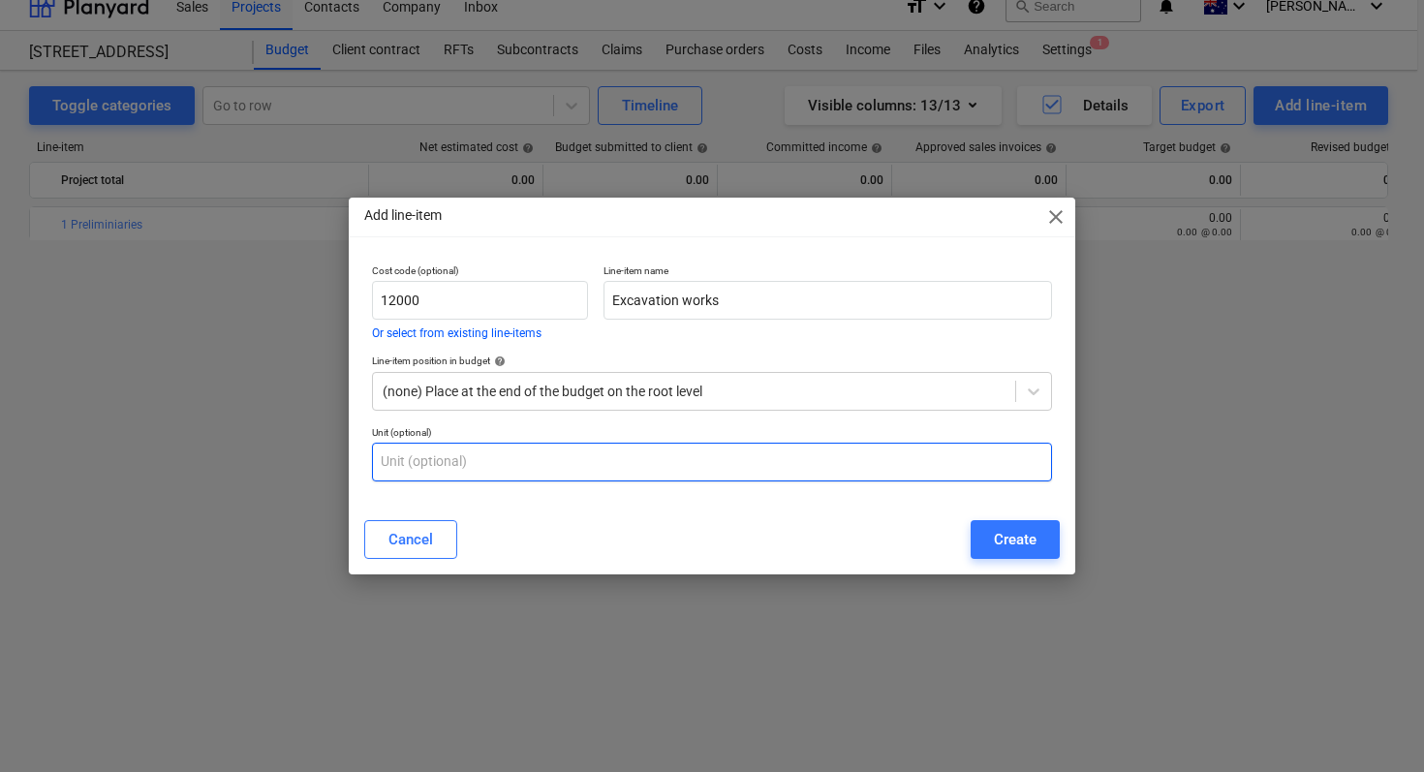
click at [505, 458] on input "text" at bounding box center [712, 462] width 680 height 39
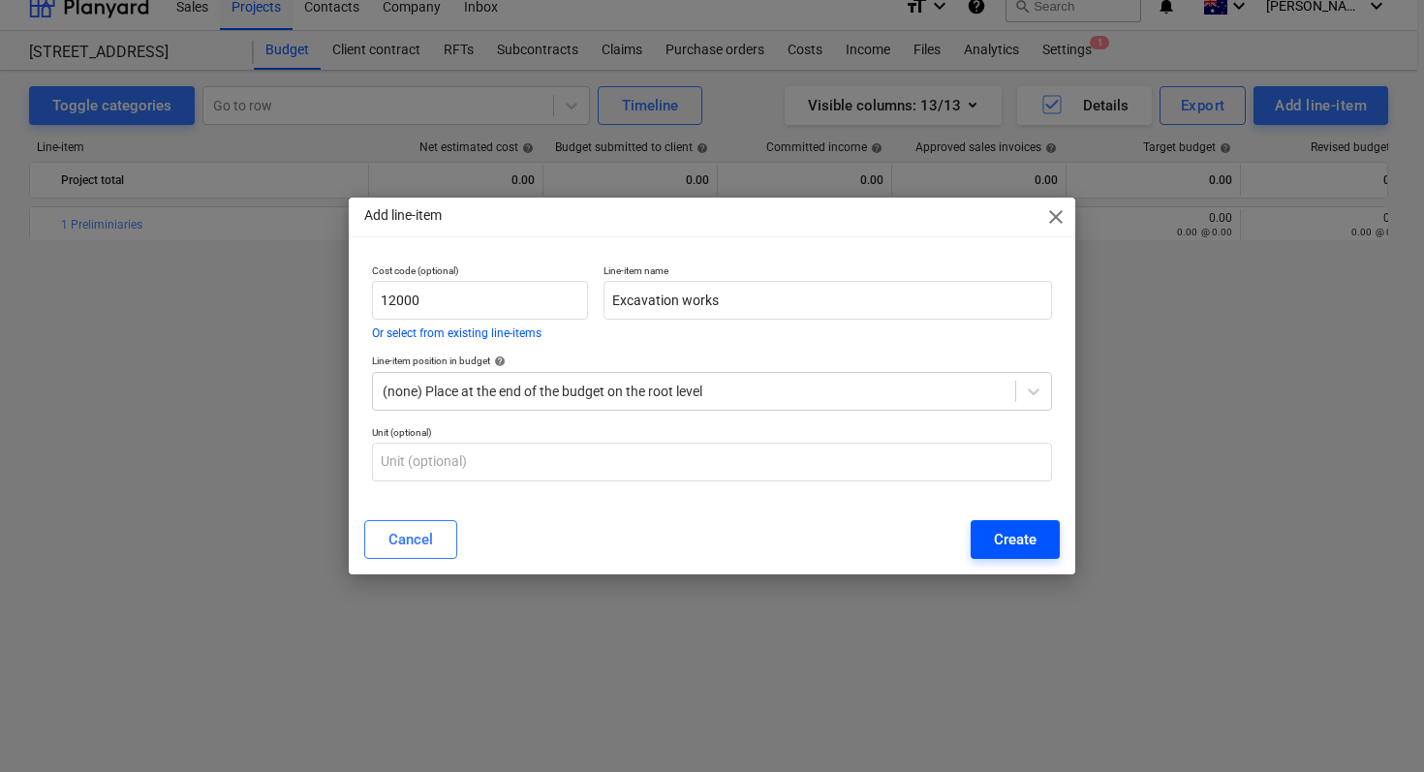
click at [1002, 530] on div "Create" at bounding box center [1015, 539] width 43 height 25
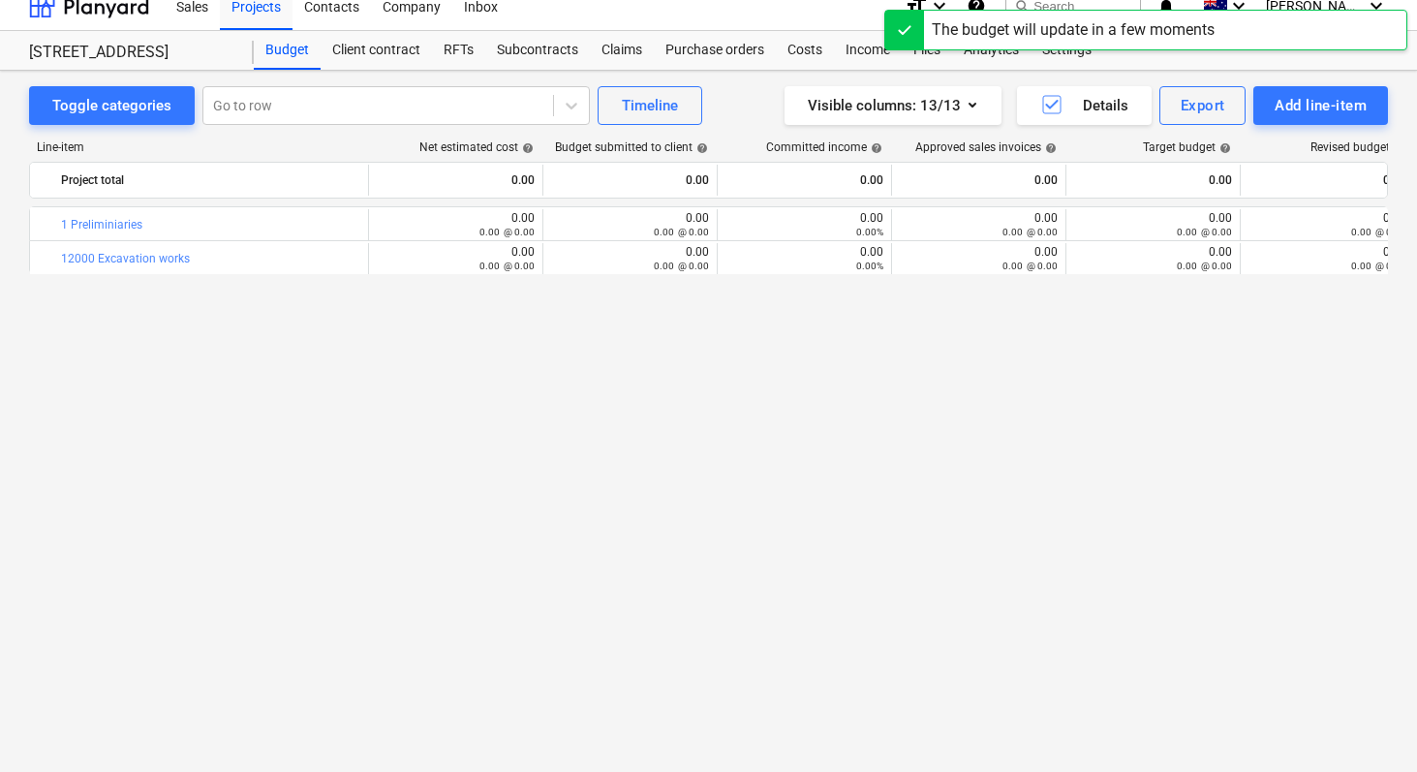
click at [325, 417] on div "bar_chart 1 Preliminiaries edit 0.00 0.00 @ 0.00 edit 0.00 0.00 @ 0.00 0.00 0.0…" at bounding box center [708, 439] width 1359 height 467
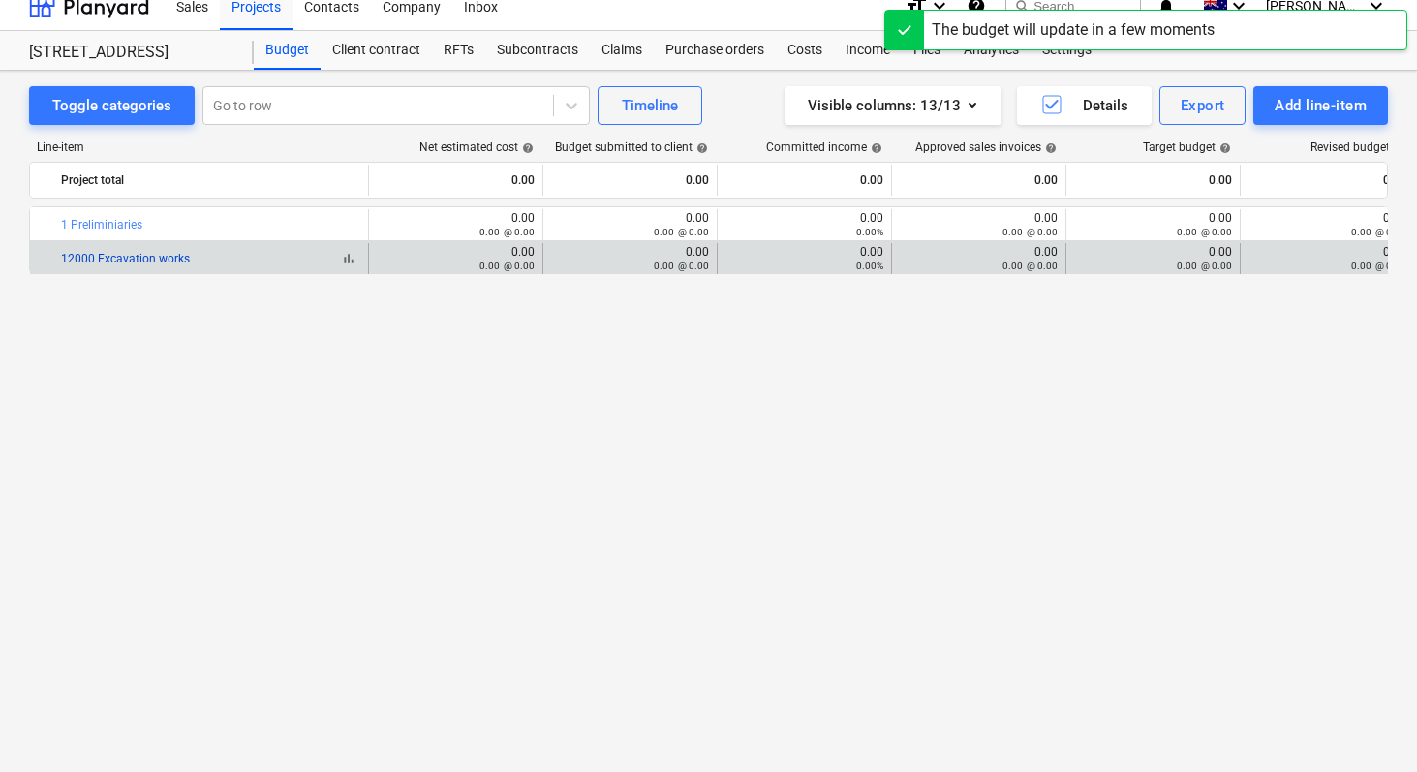
click at [138, 258] on link "12000 Excavation works" at bounding box center [125, 259] width 129 height 14
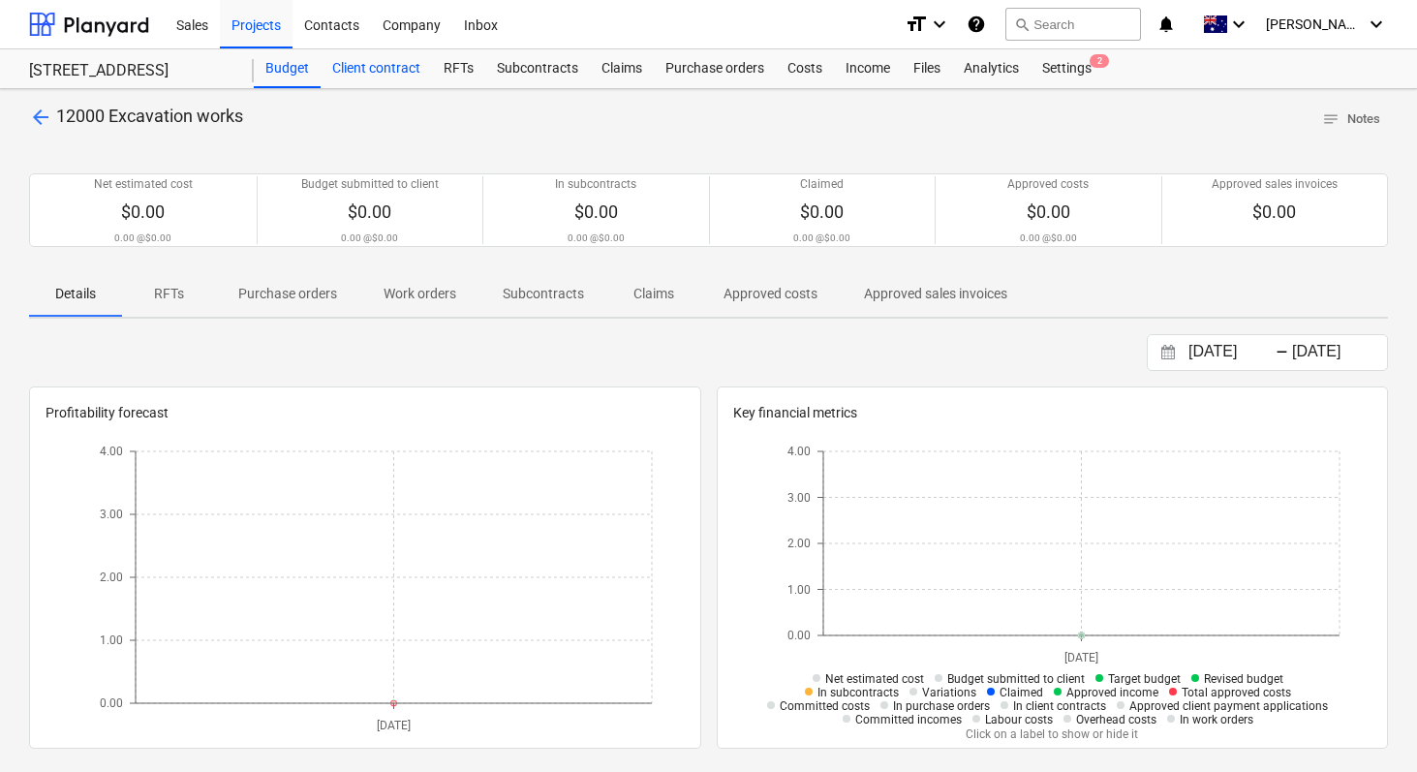
click at [382, 70] on div "Client contract" at bounding box center [376, 68] width 111 height 39
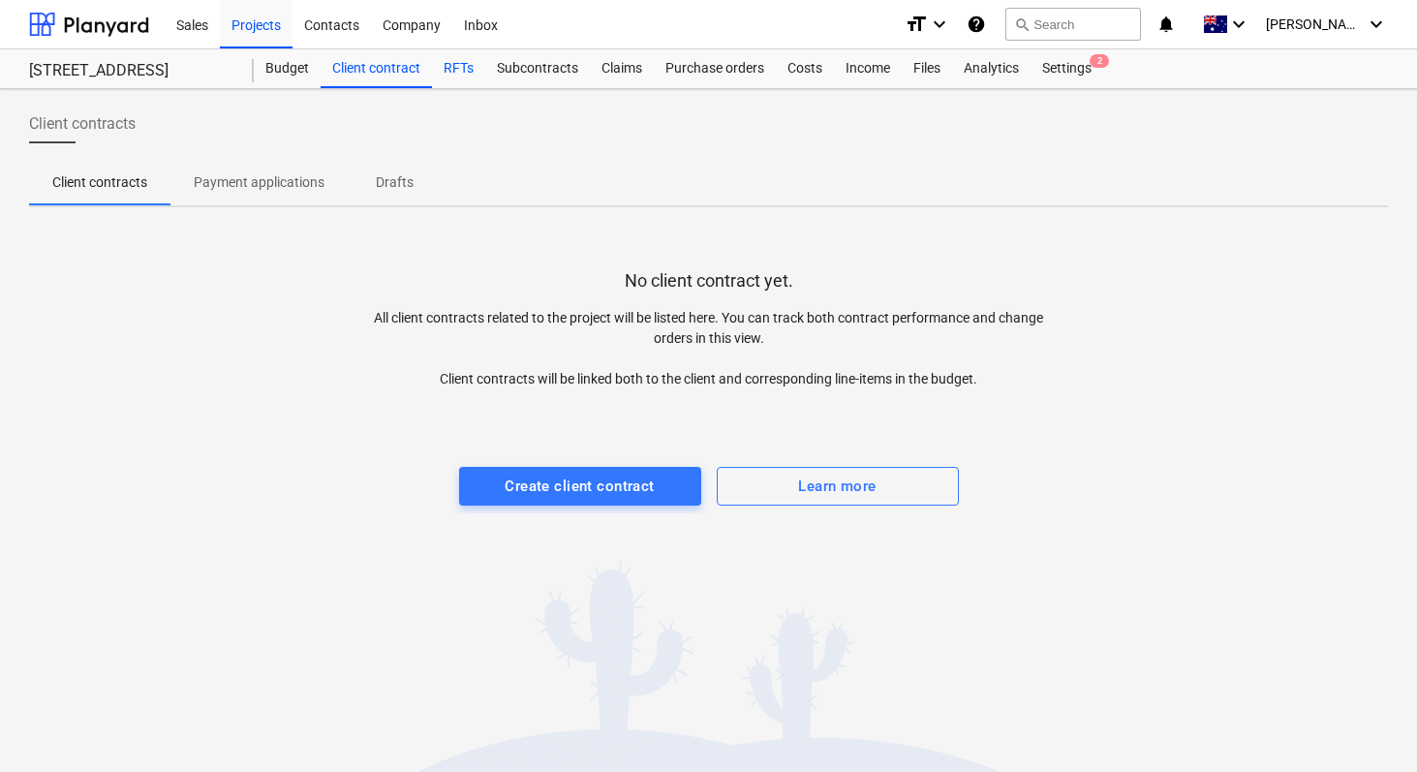
click at [465, 67] on div "RFTs" at bounding box center [458, 68] width 53 height 39
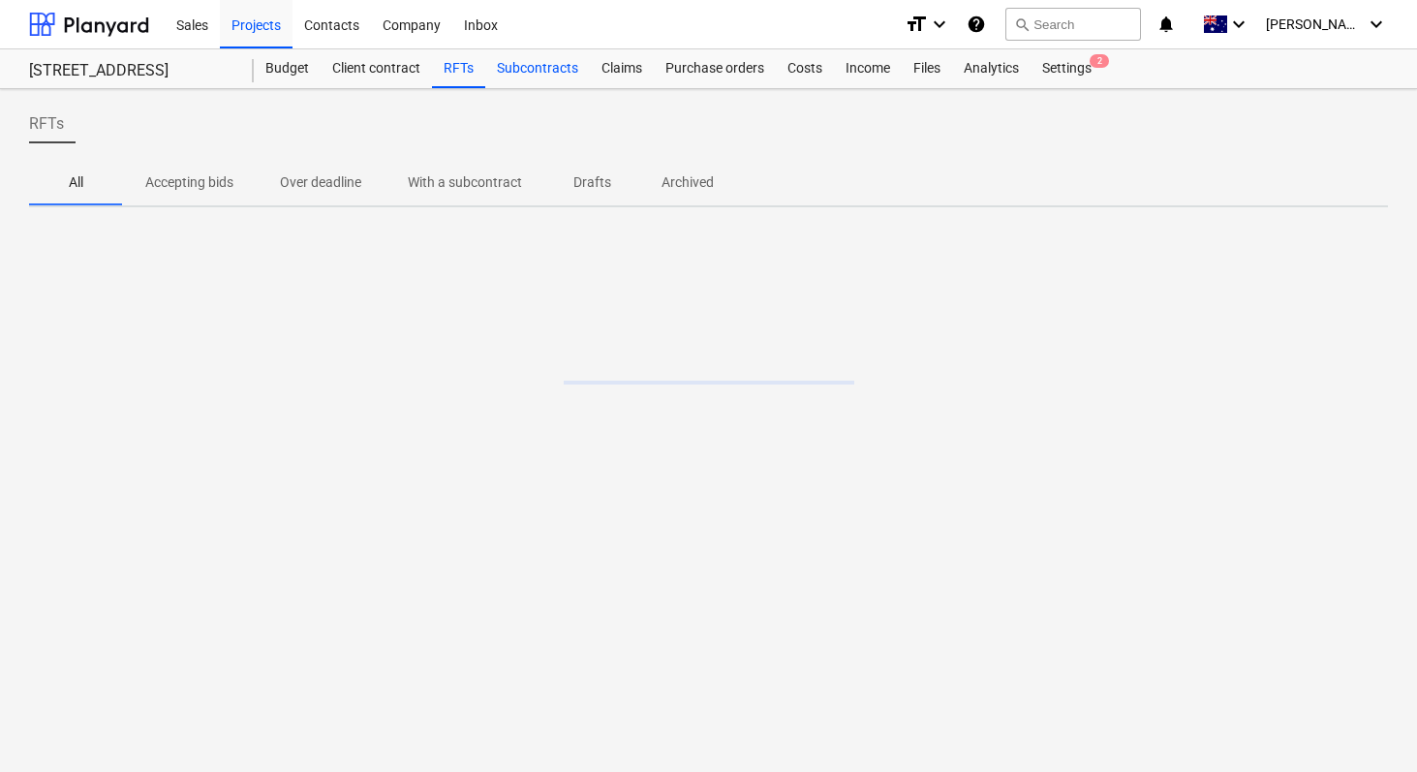
click at [551, 66] on div "Subcontracts" at bounding box center [537, 68] width 105 height 39
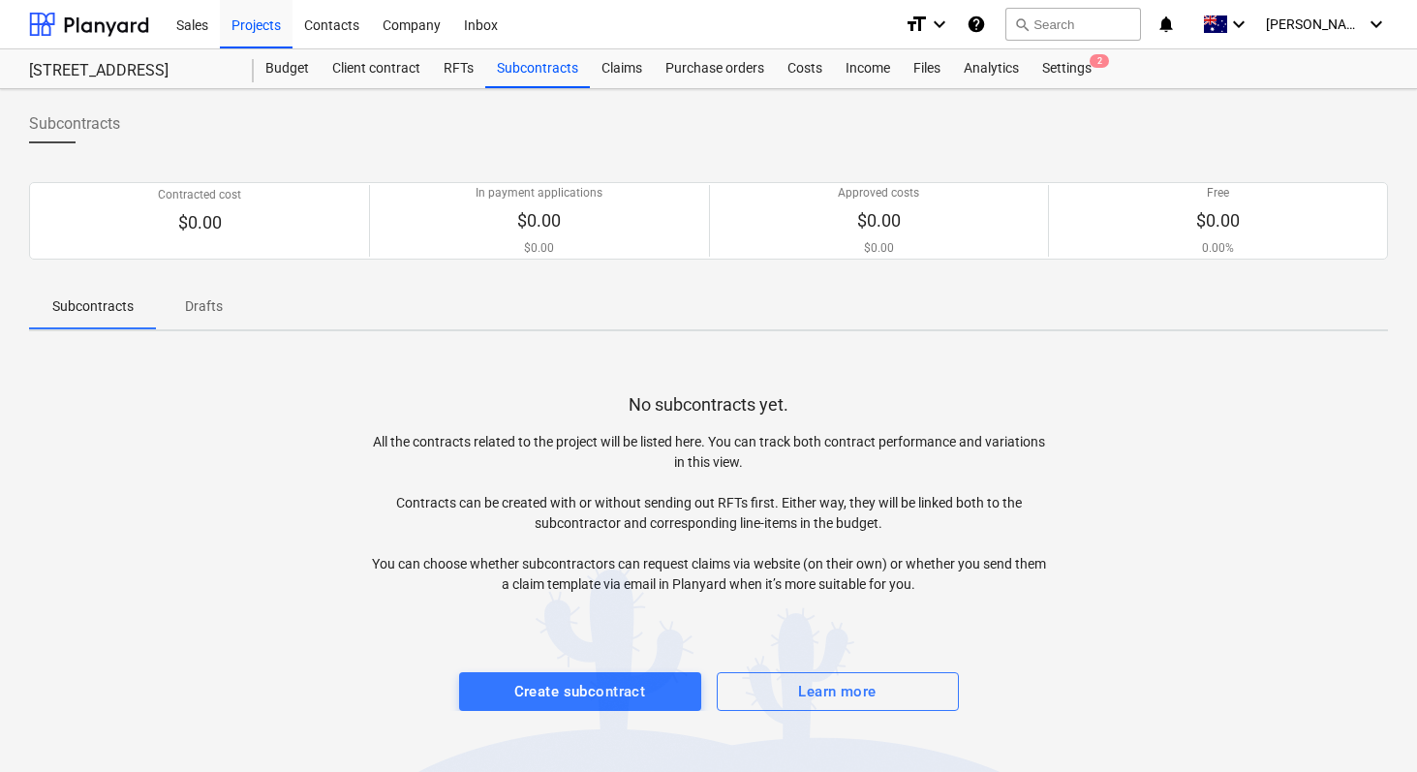
scroll to position [18, 0]
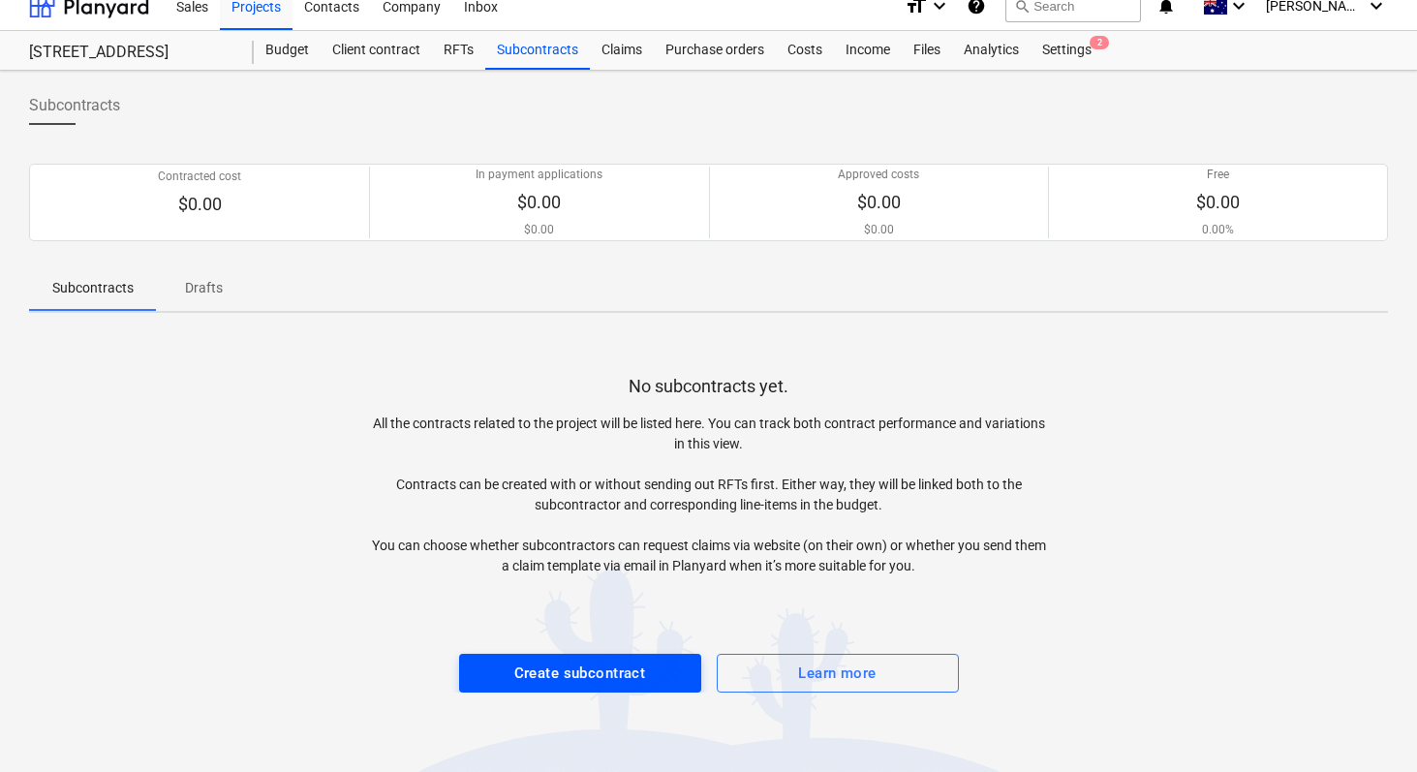
click at [568, 663] on div "Create subcontract" at bounding box center [580, 673] width 132 height 25
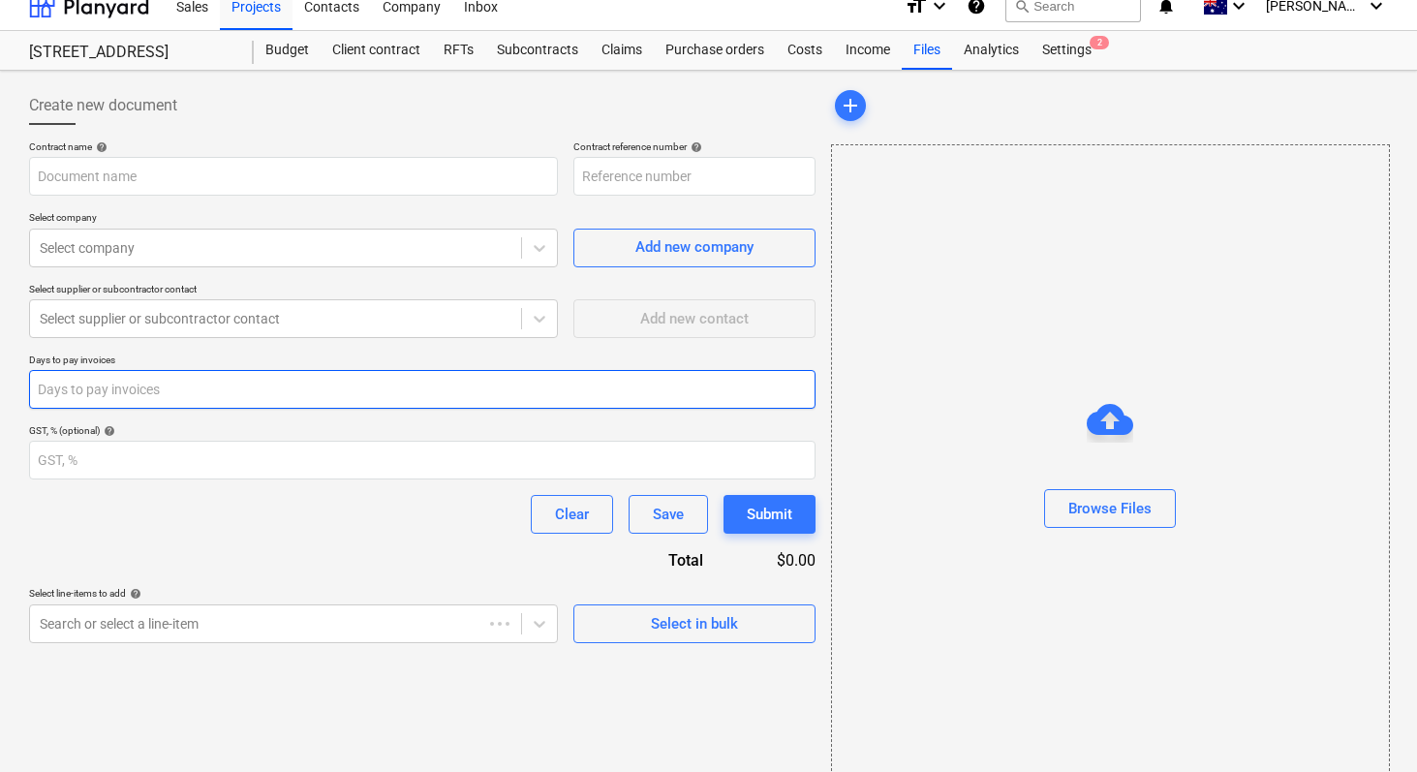
type input "CM004-SO-001"
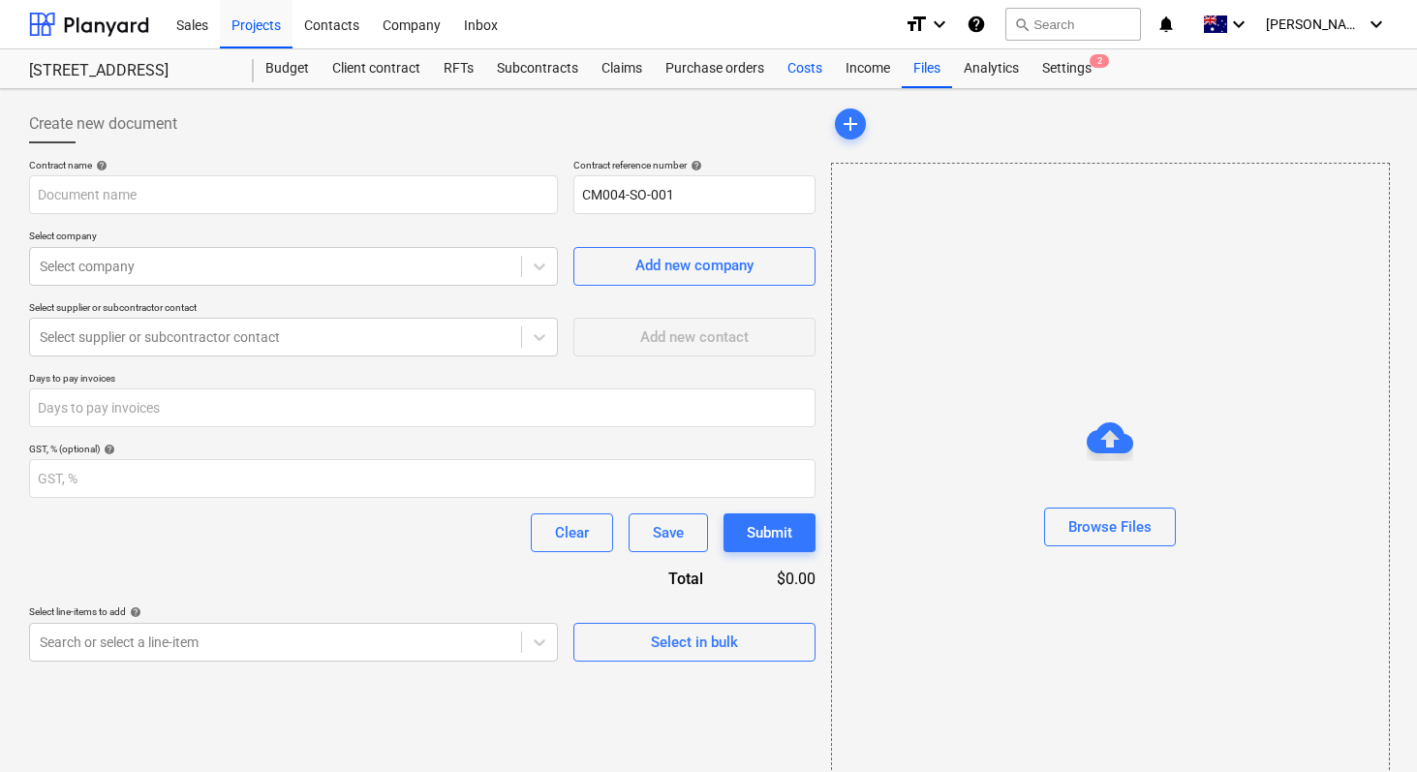
click at [810, 68] on div "Costs" at bounding box center [805, 68] width 58 height 39
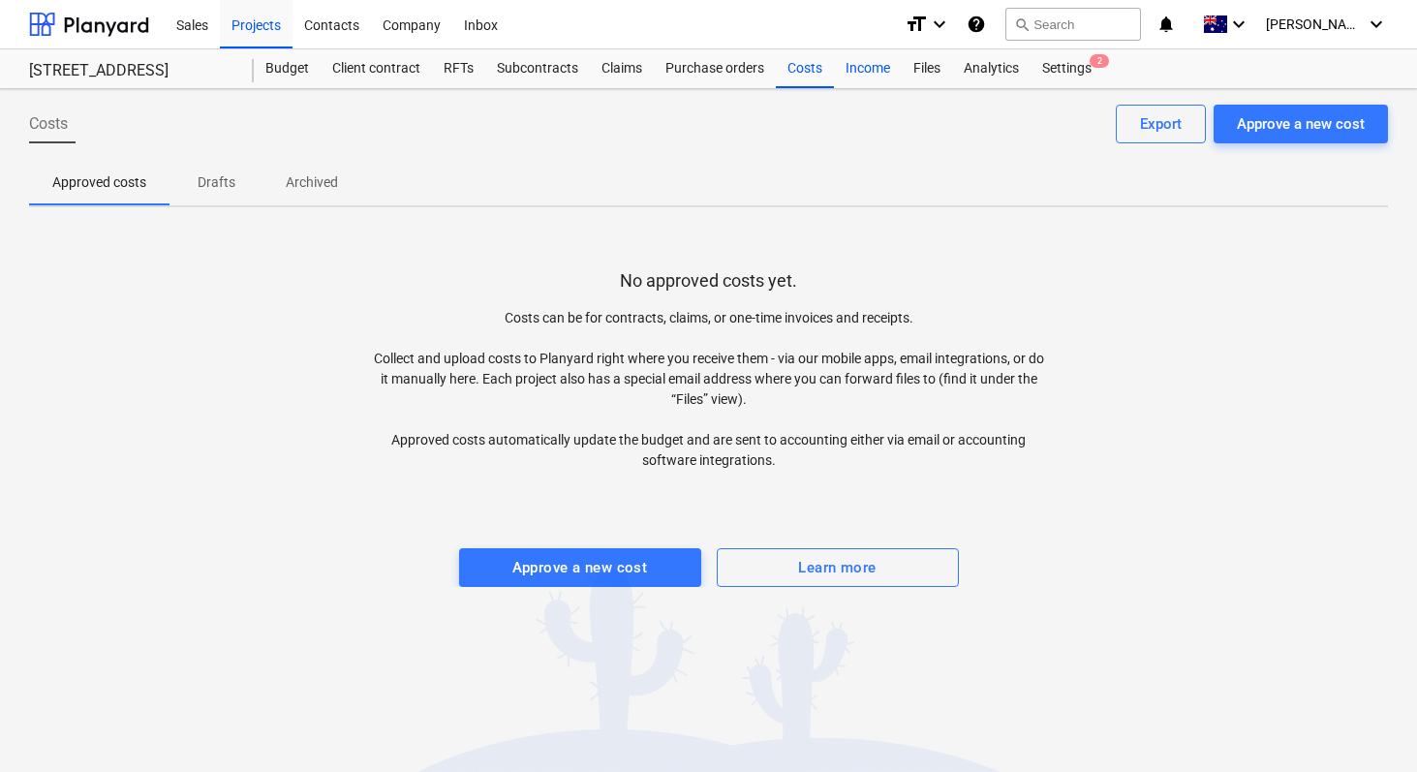
click at [864, 66] on div "Income" at bounding box center [868, 68] width 68 height 39
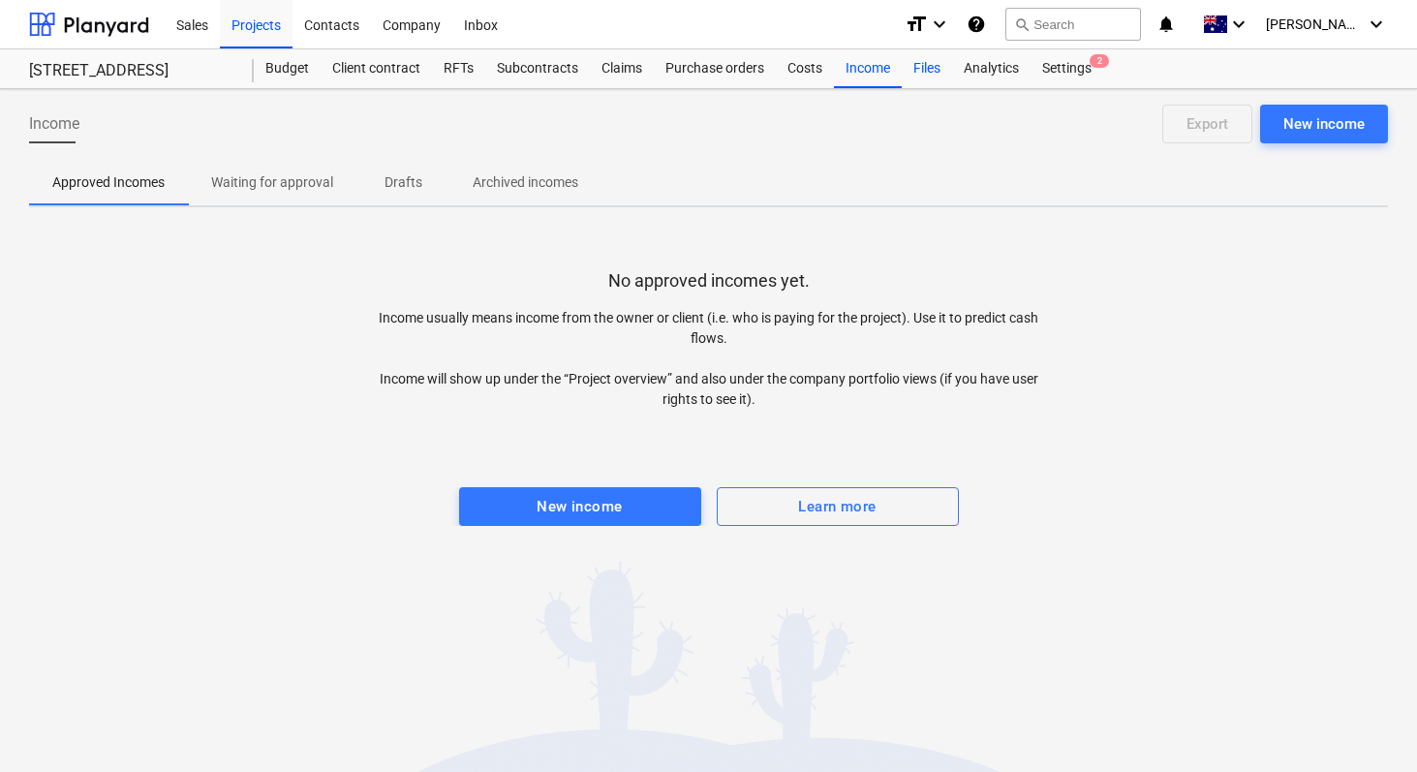
click at [929, 79] on div "Files" at bounding box center [927, 68] width 50 height 39
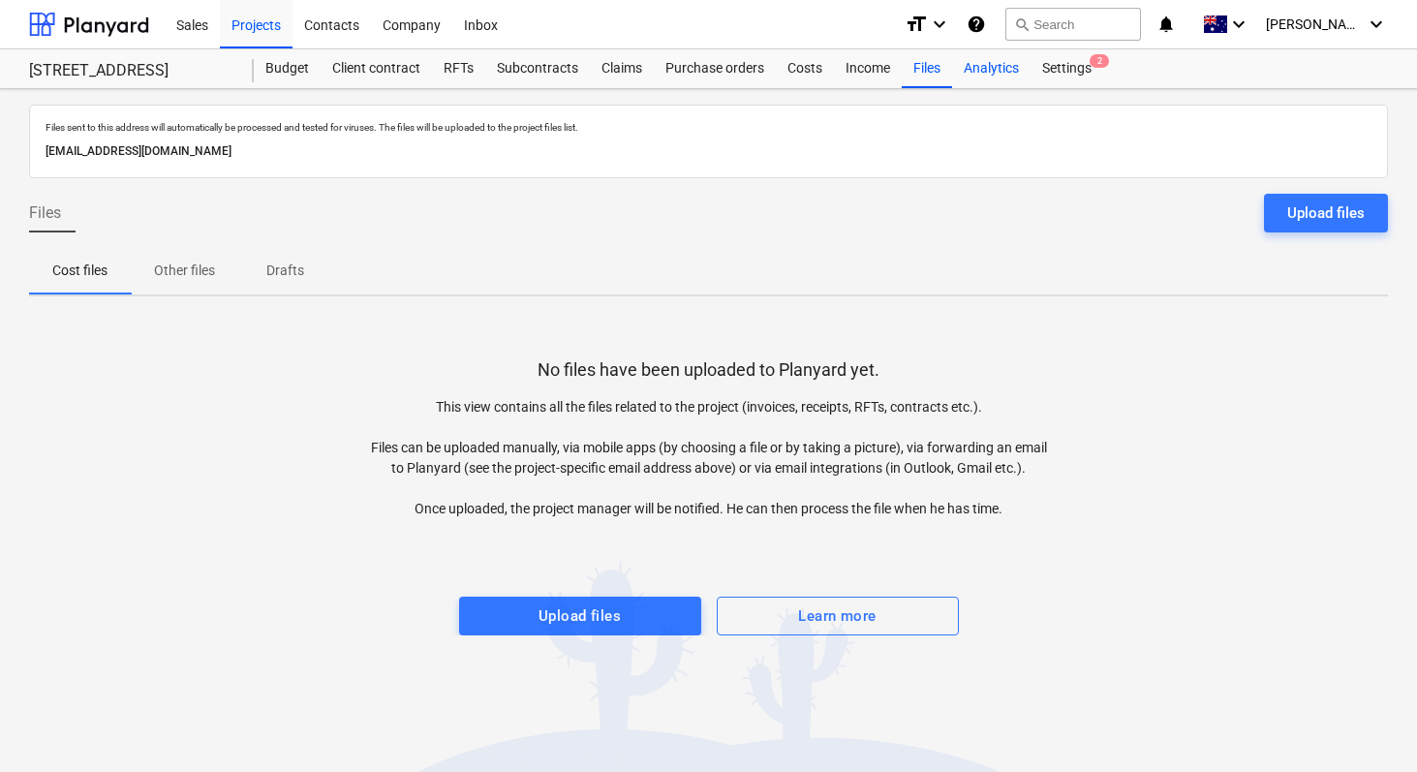
click at [993, 73] on div "Analytics" at bounding box center [991, 68] width 78 height 39
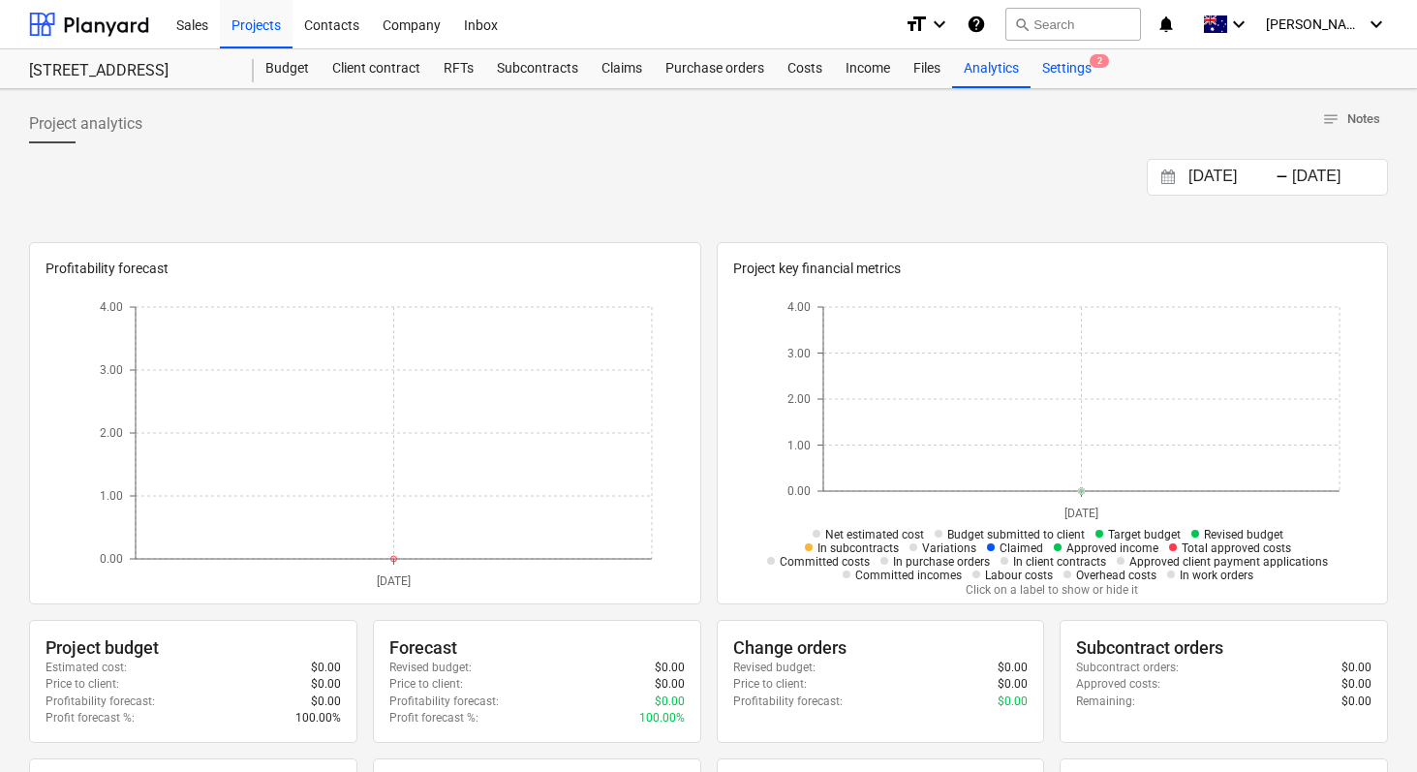
click at [1064, 65] on div "Settings 2" at bounding box center [1067, 68] width 73 height 39
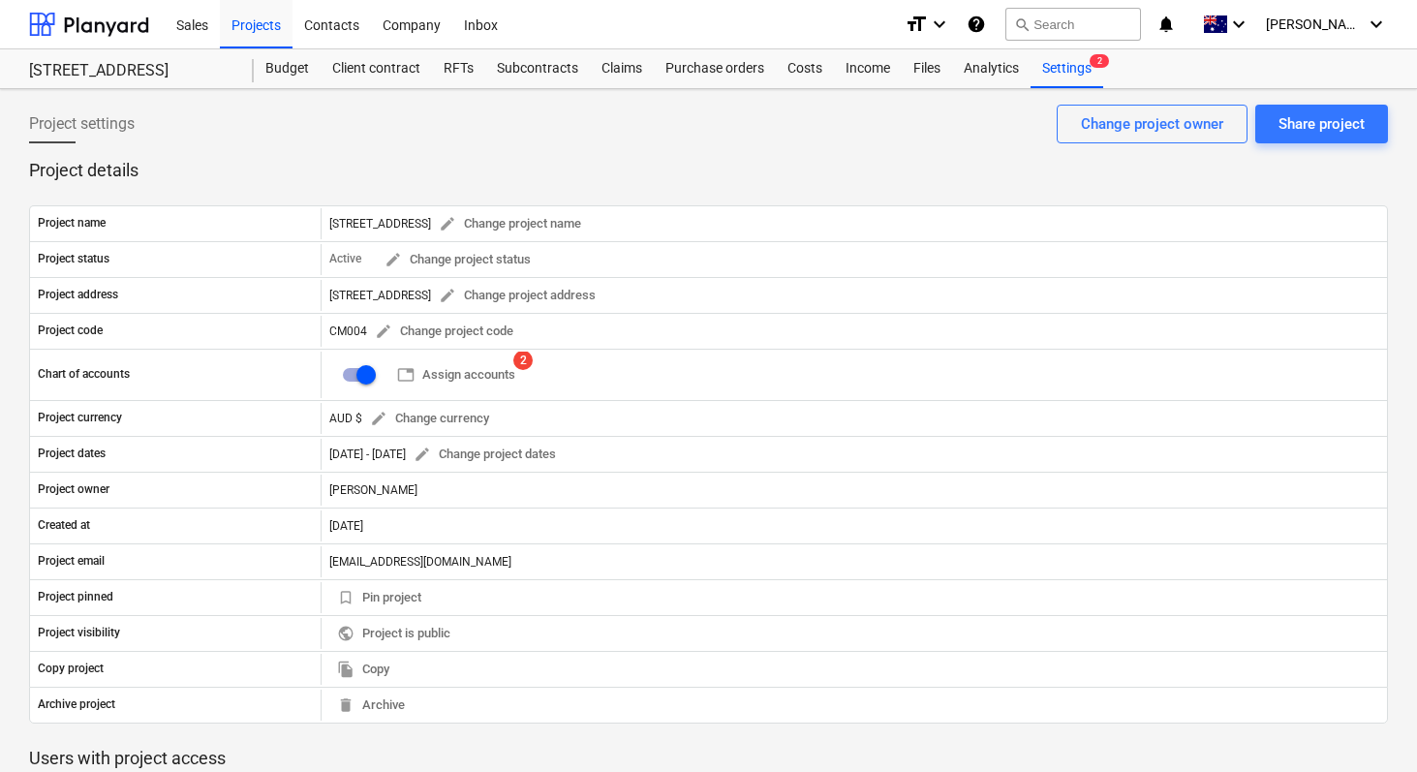
click at [469, 174] on p "Project details" at bounding box center [708, 170] width 1359 height 23
